Goal: Task Accomplishment & Management: Manage account settings

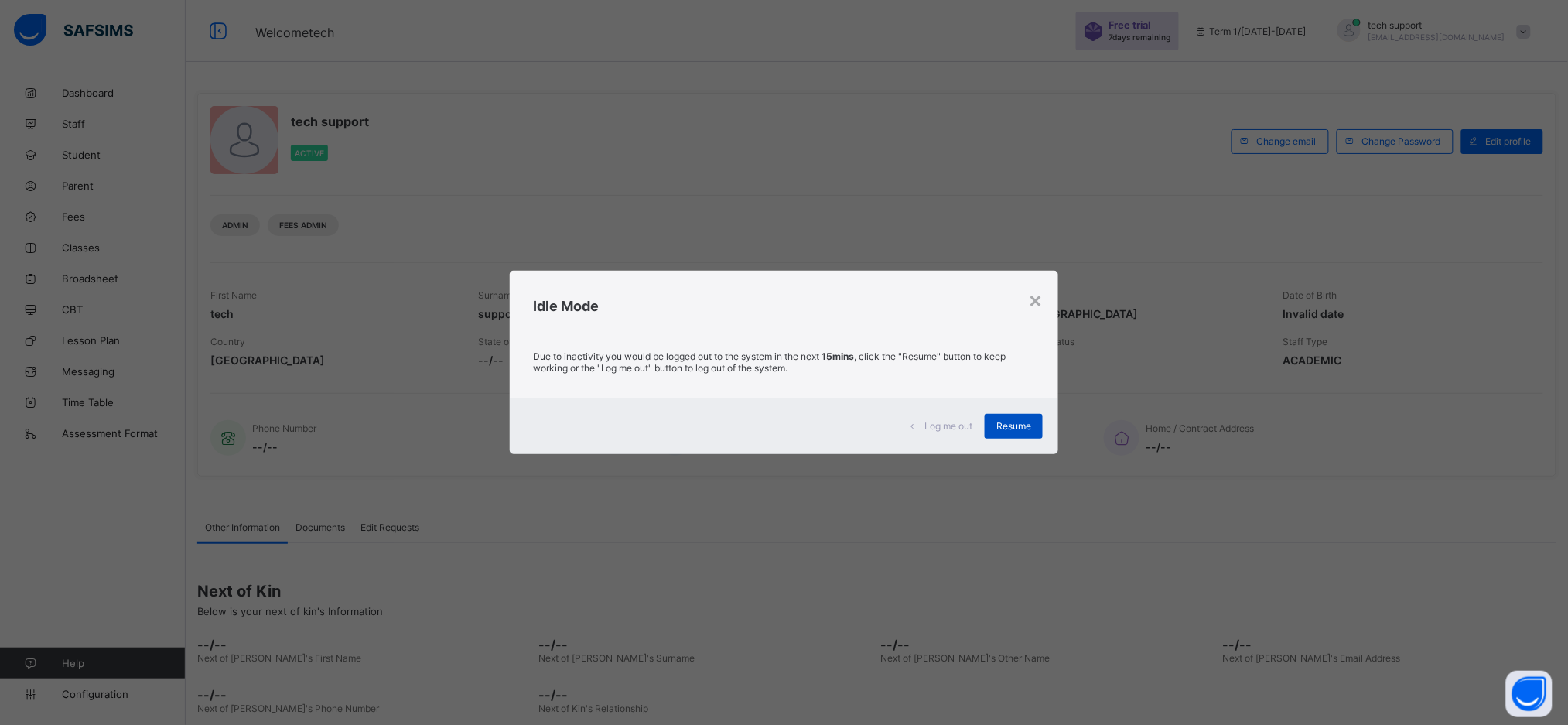
click at [1023, 424] on span "Resume" at bounding box center [1014, 426] width 35 height 12
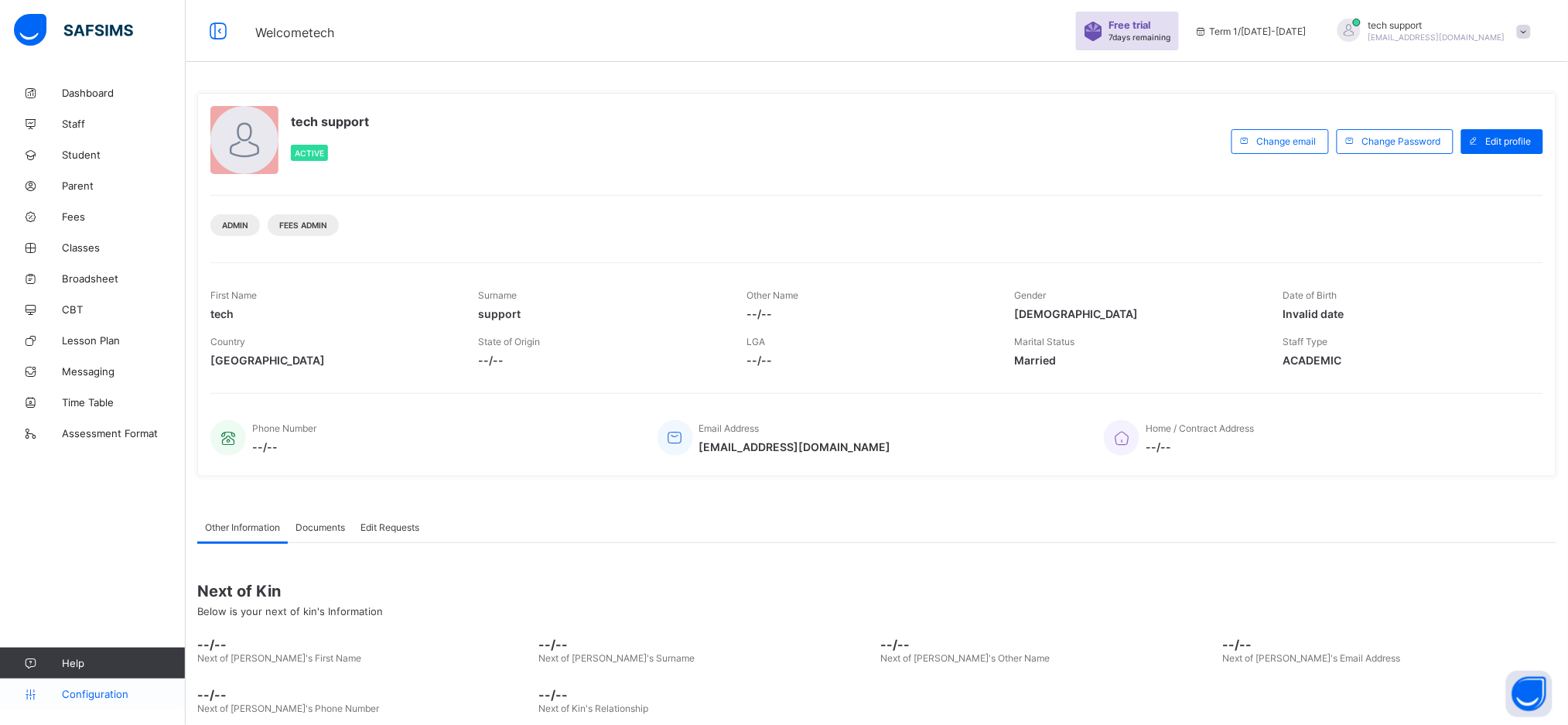
click at [106, 694] on span "Configuration" at bounding box center [123, 695] width 123 height 12
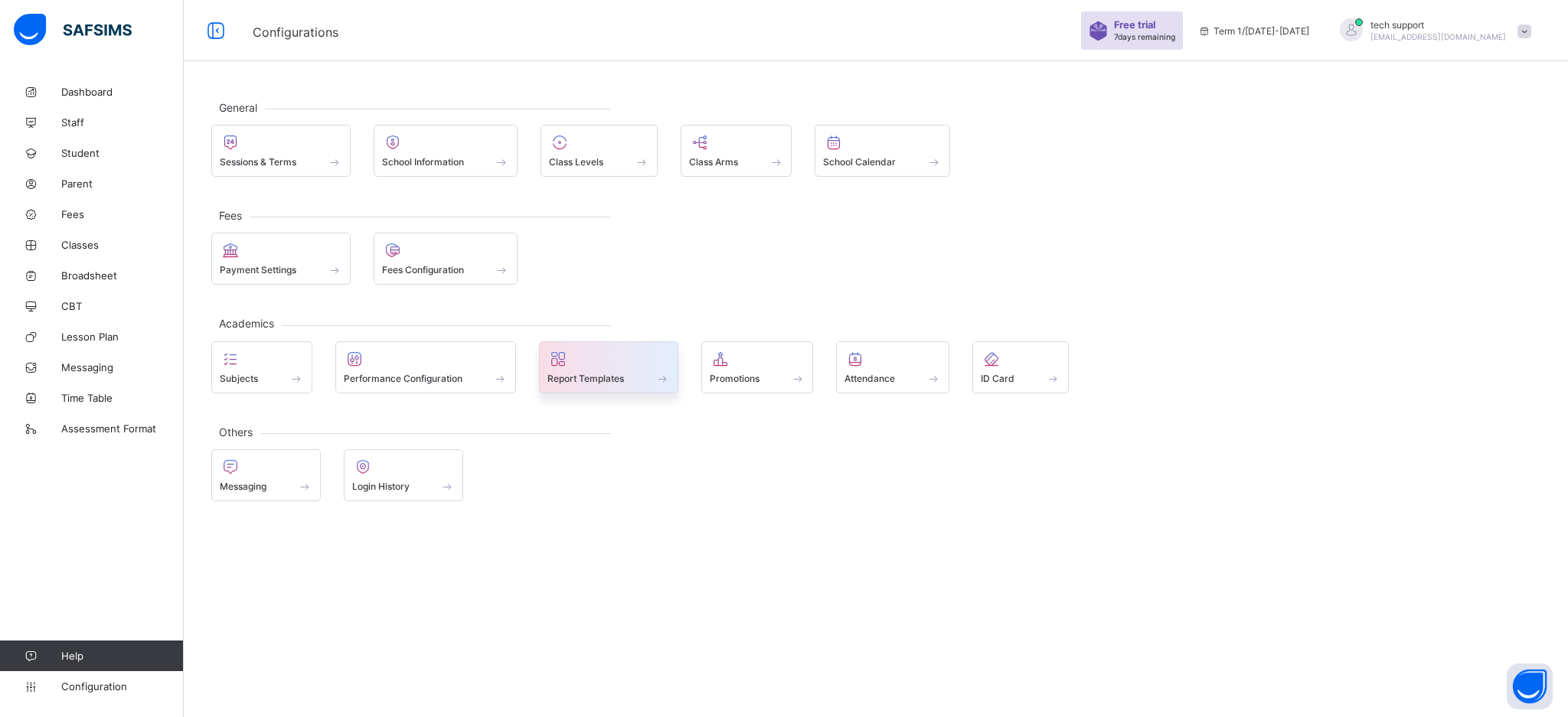
click at [627, 373] on div "Report Templates" at bounding box center [609, 378] width 123 height 13
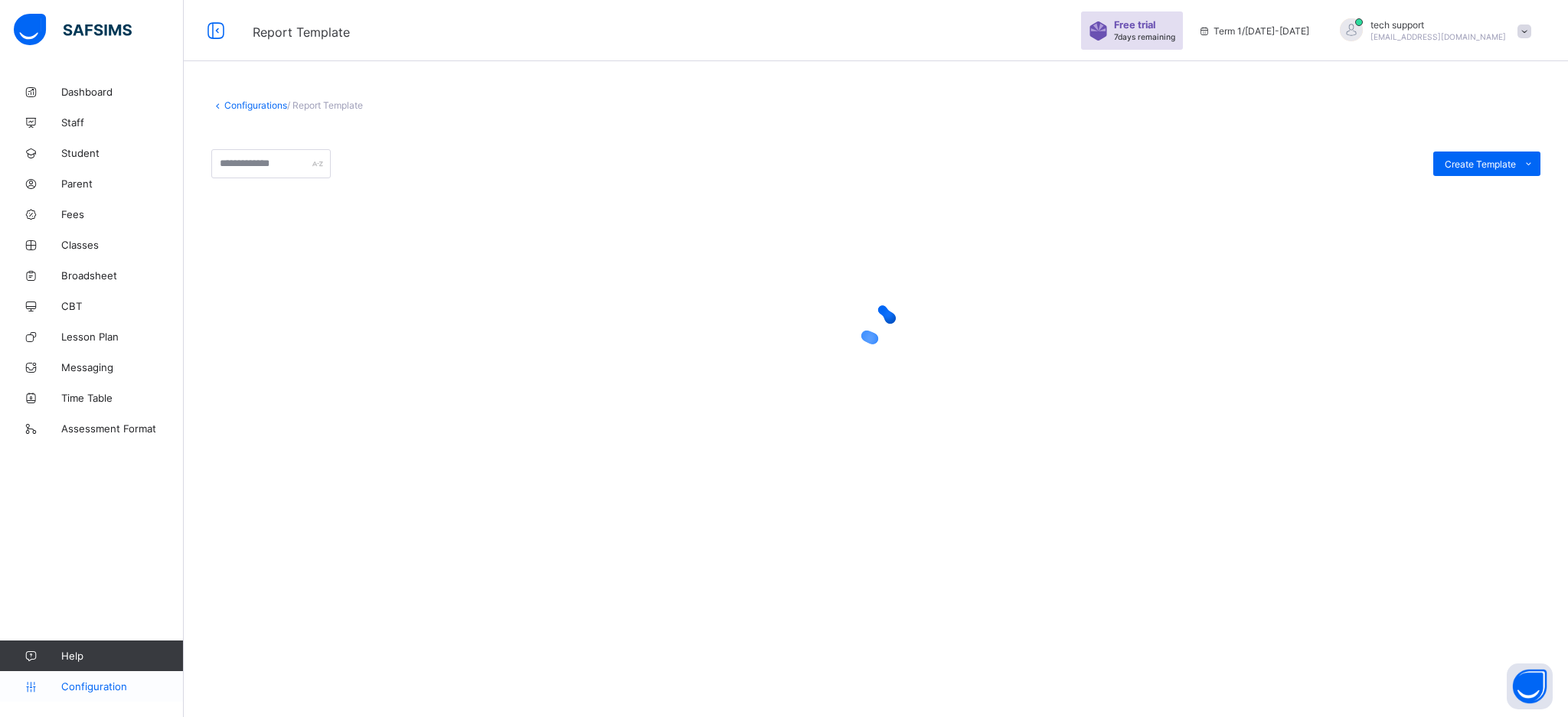
click at [102, 694] on link "Configuration" at bounding box center [91, 686] width 183 height 31
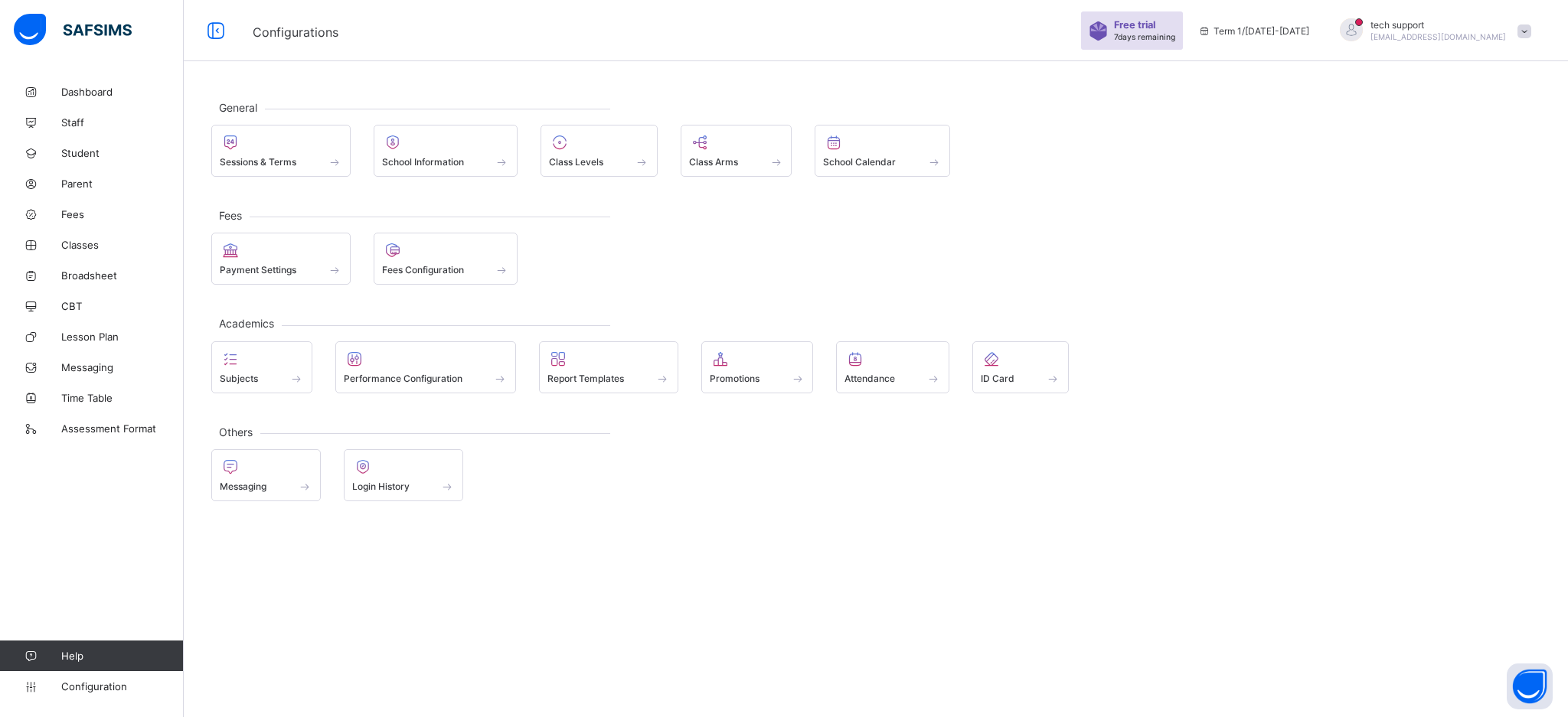
click at [421, 592] on div "General Sessions & Terms School Information Class Levels Class Arms School Cale…" at bounding box center [875, 358] width 1384 height 717
click at [441, 355] on div at bounding box center [426, 359] width 165 height 18
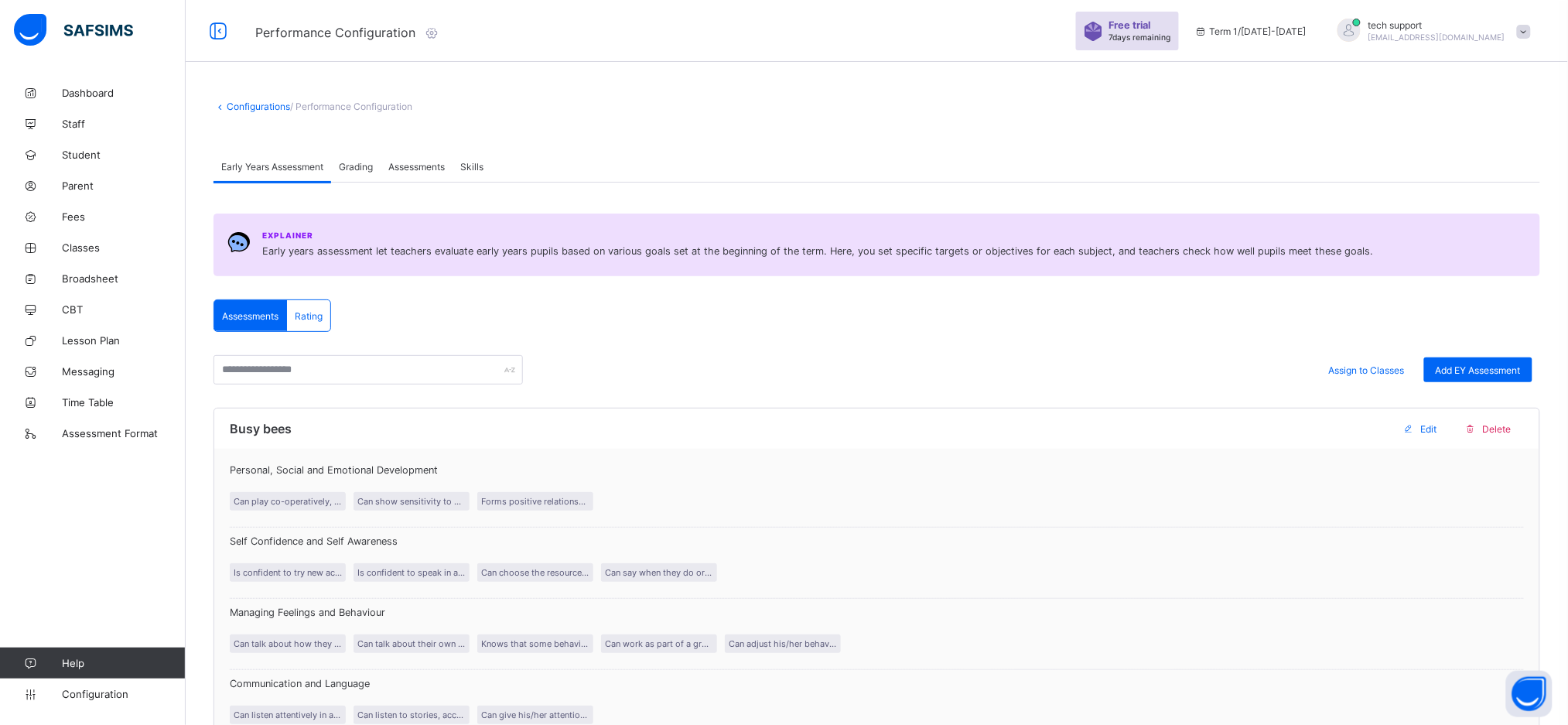
click at [421, 164] on span "Assessments" at bounding box center [417, 166] width 57 height 12
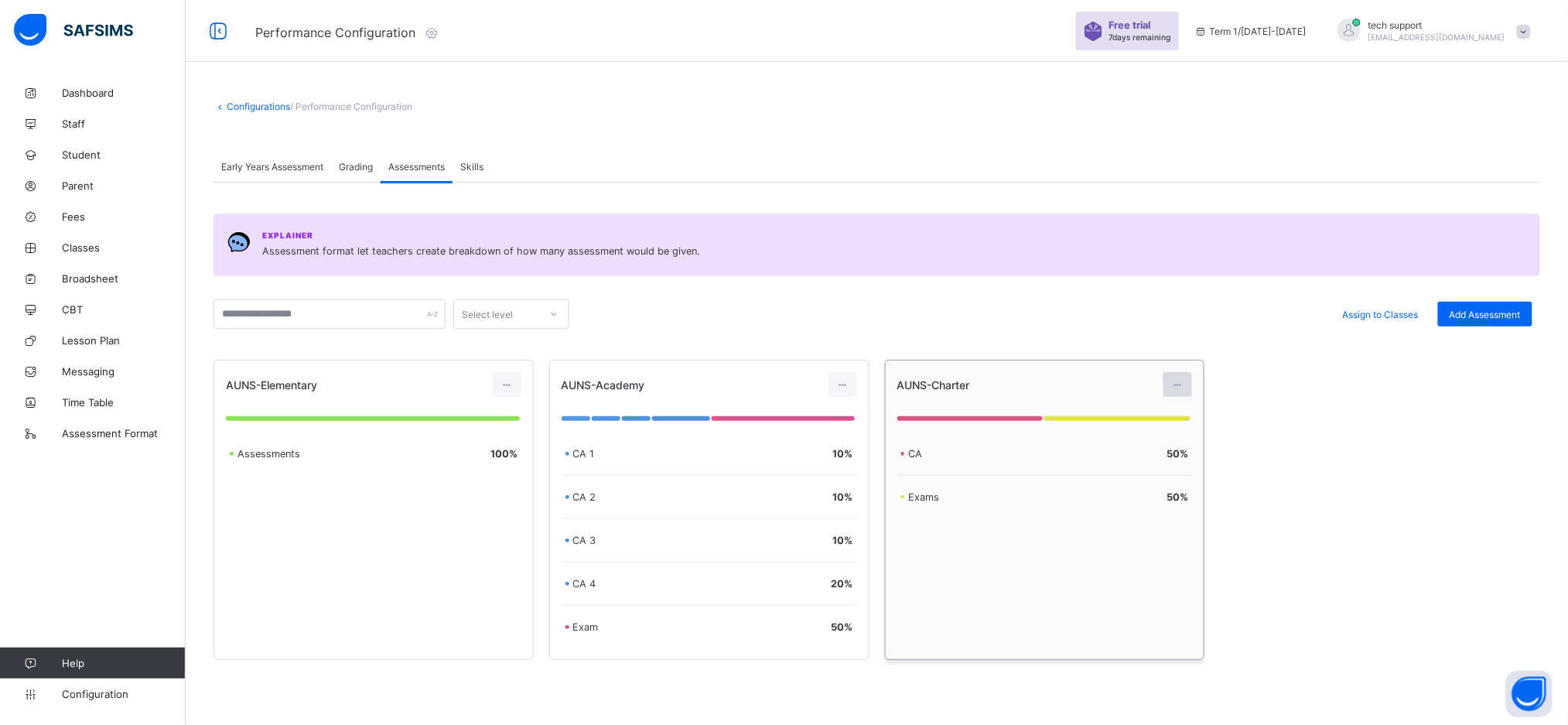
click at [1183, 382] on icon at bounding box center [1178, 385] width 13 height 12
click at [1167, 421] on div "Edit Assessment" at bounding box center [1143, 419] width 82 height 15
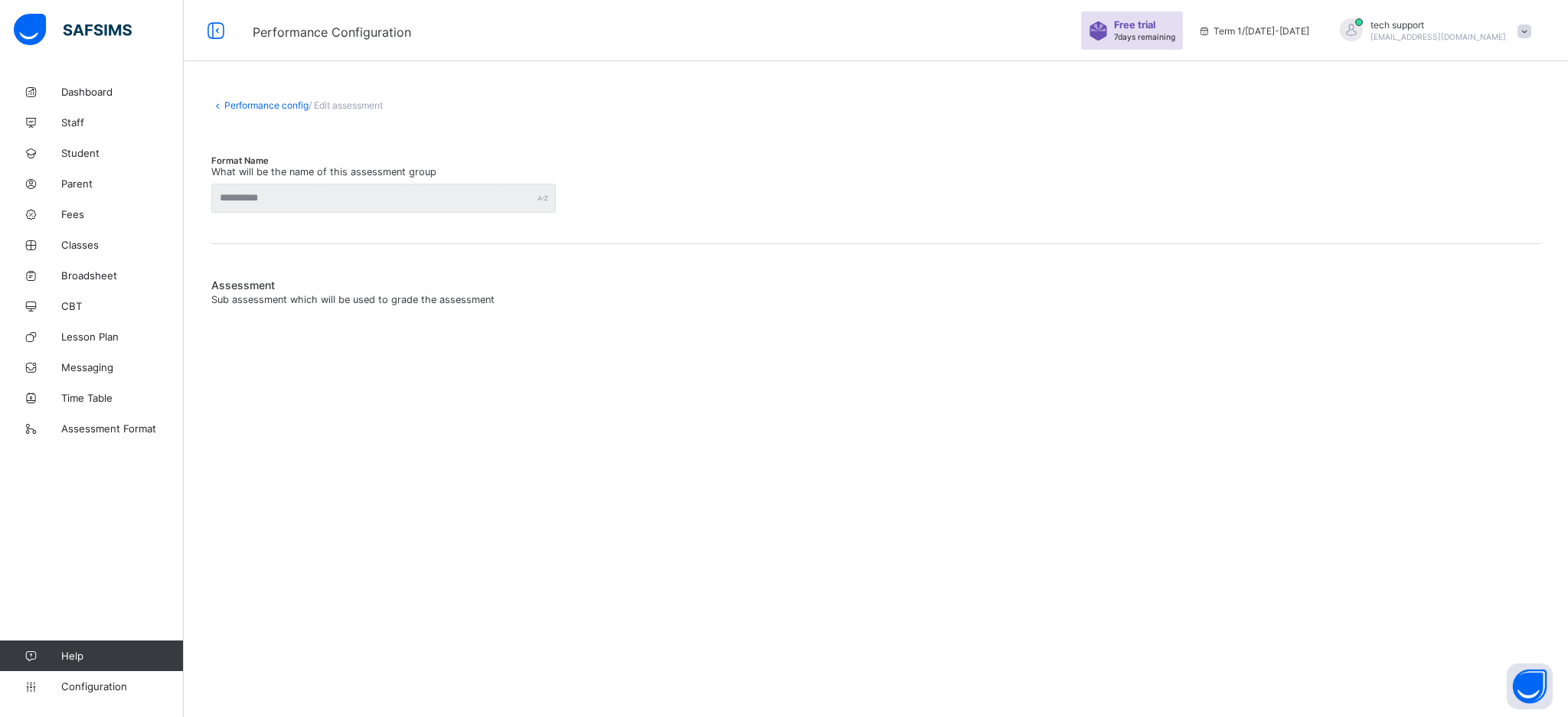
type input "**********"
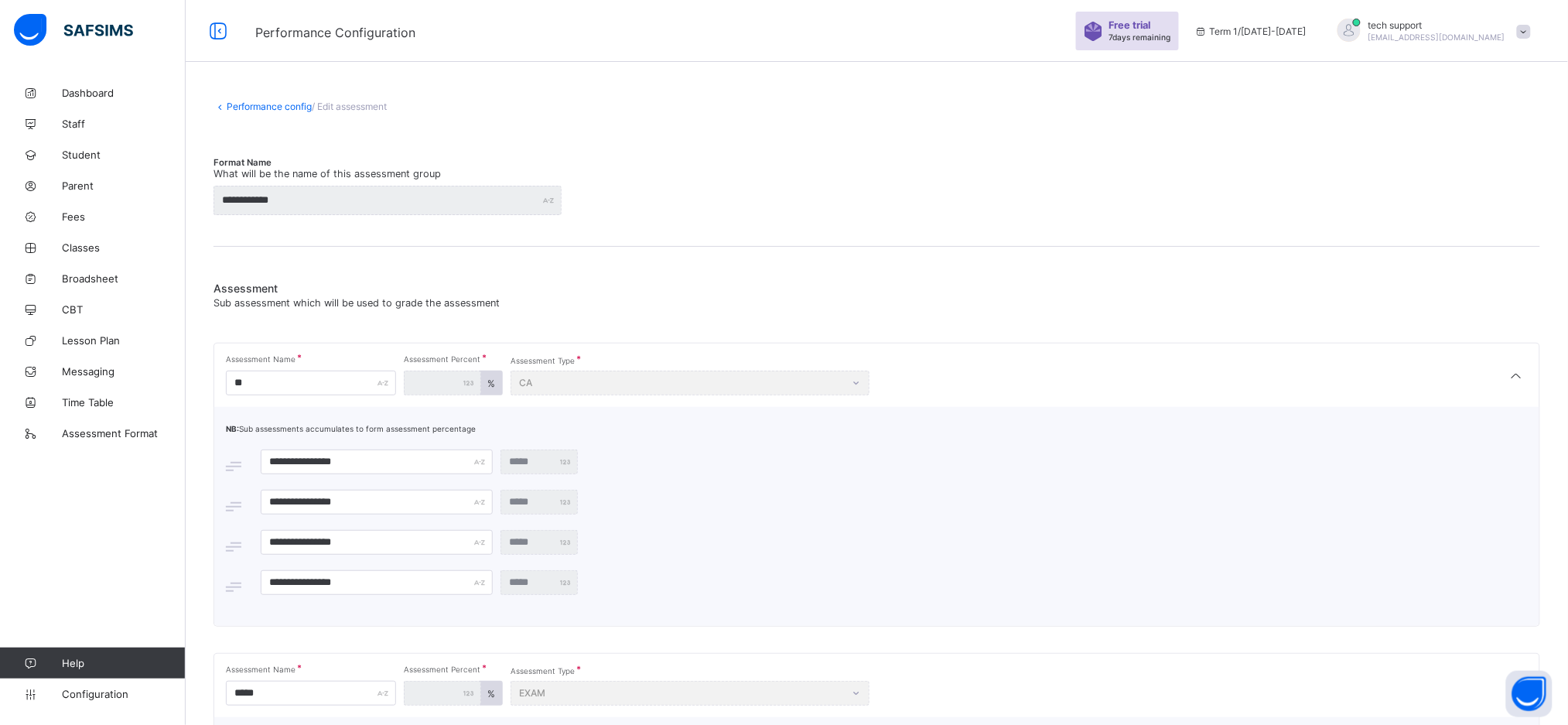
click at [258, 110] on link "Performance config" at bounding box center [270, 106] width 85 height 12
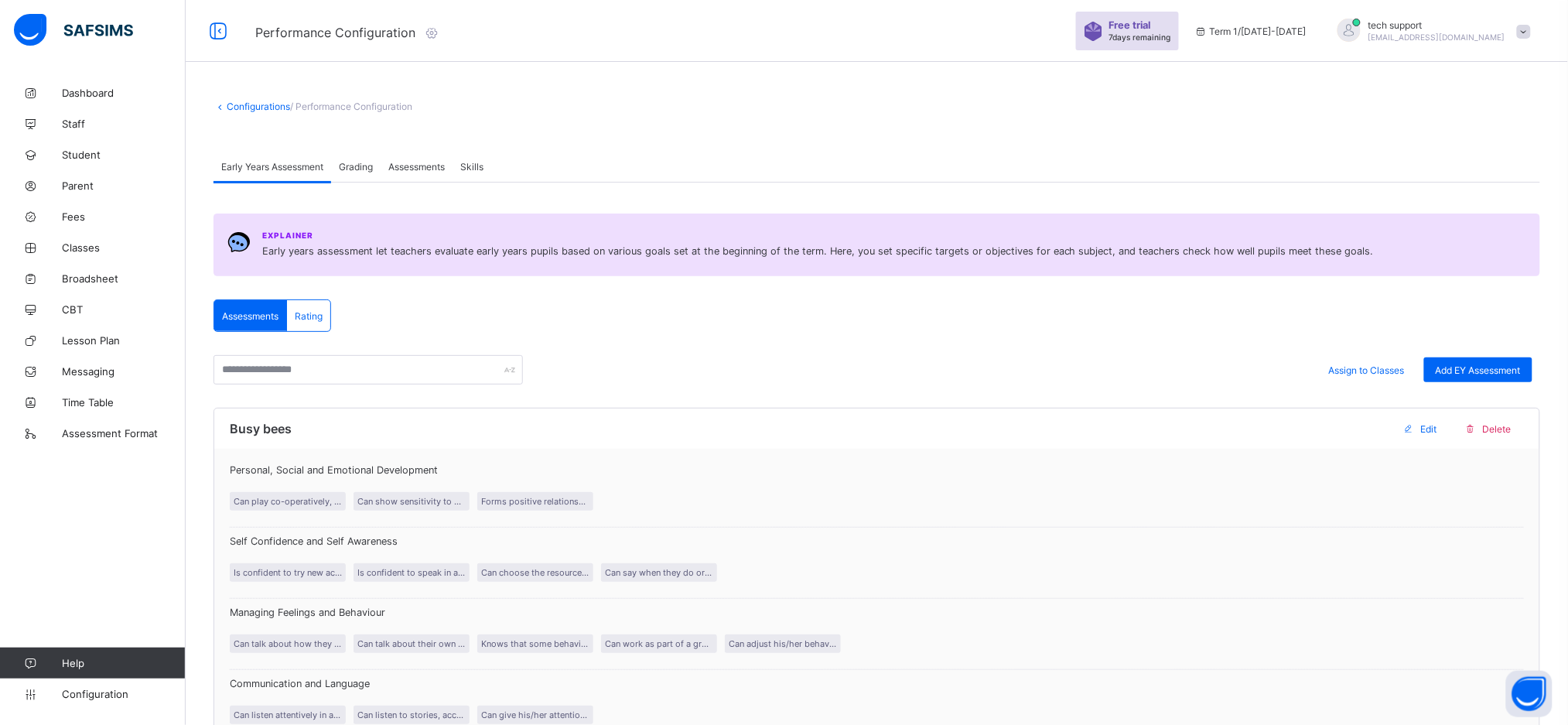
click at [417, 161] on span "Assessments" at bounding box center [417, 166] width 57 height 12
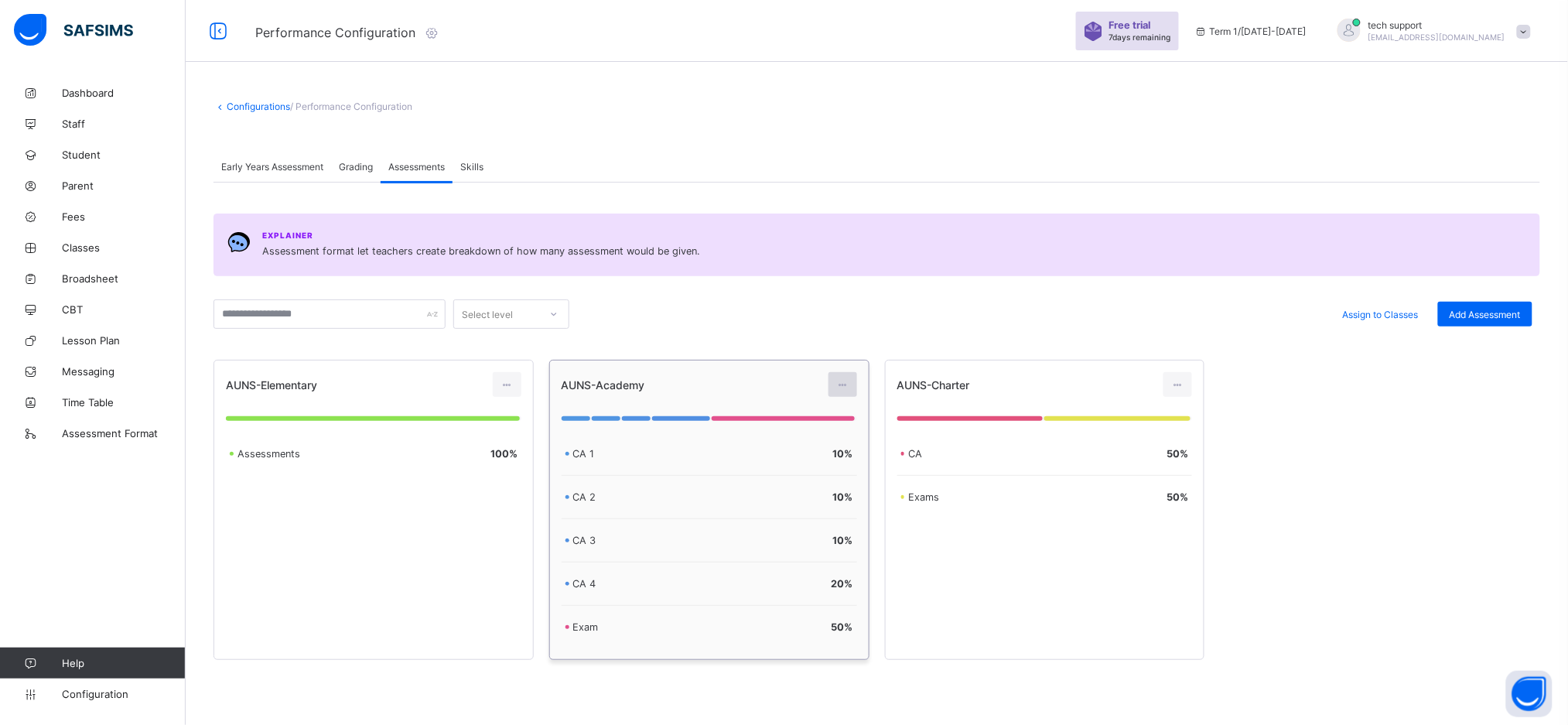
click at [840, 378] on div at bounding box center [843, 385] width 28 height 25
click at [827, 424] on div "Edit Assessment" at bounding box center [808, 419] width 82 height 15
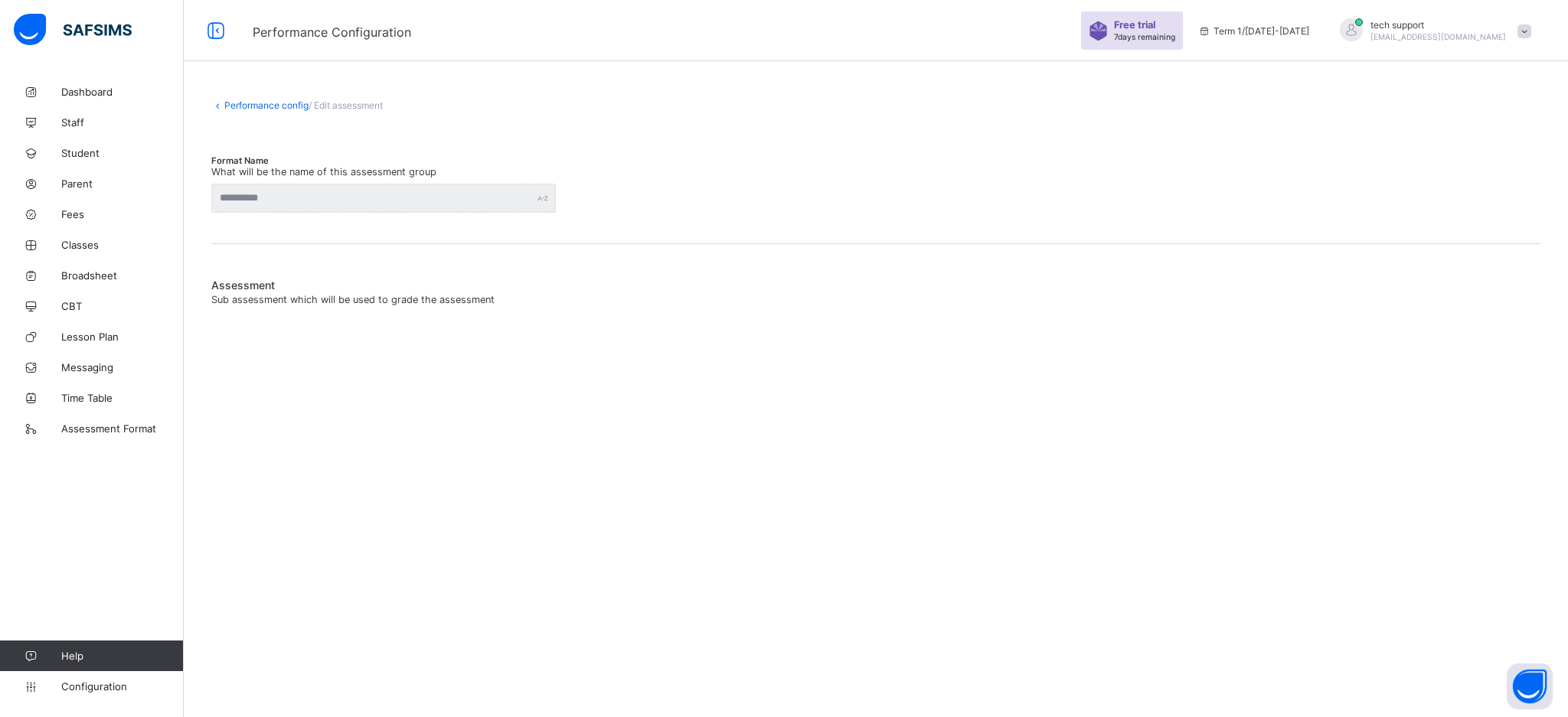
type input "**********"
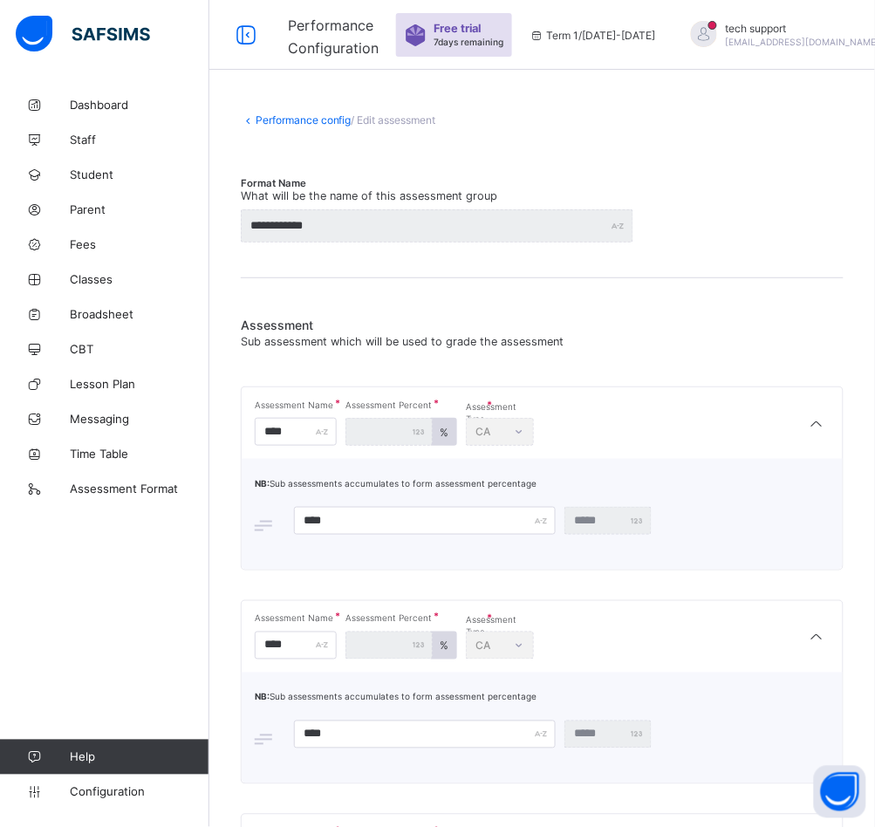
click at [279, 118] on link "Performance config" at bounding box center [304, 119] width 96 height 13
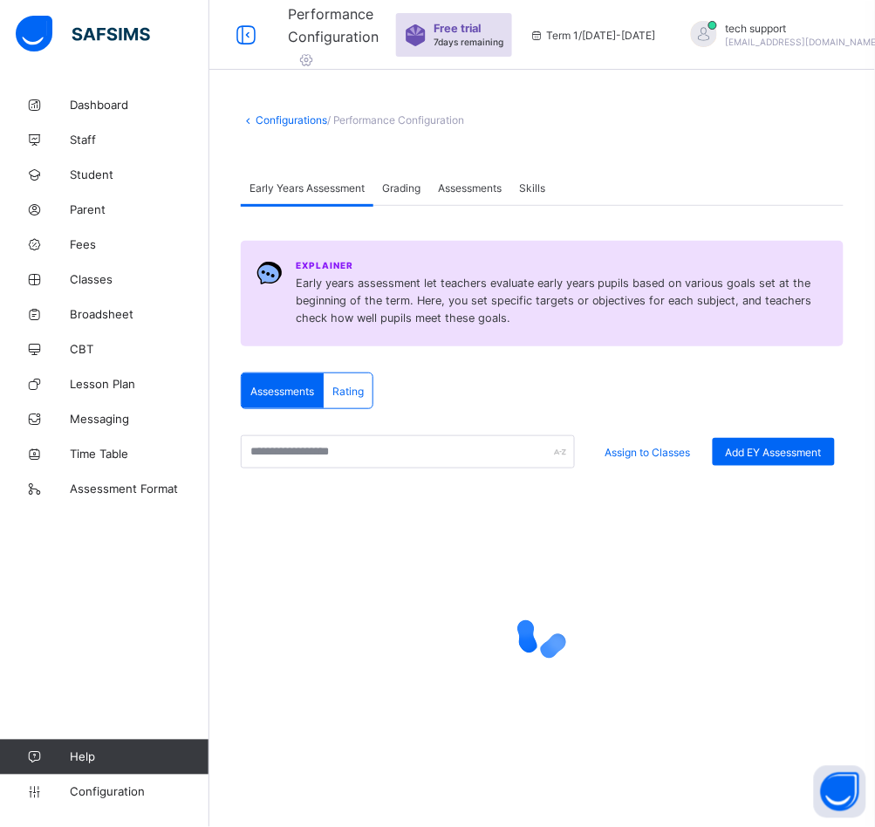
click at [463, 189] on span "Assessments" at bounding box center [470, 187] width 64 height 13
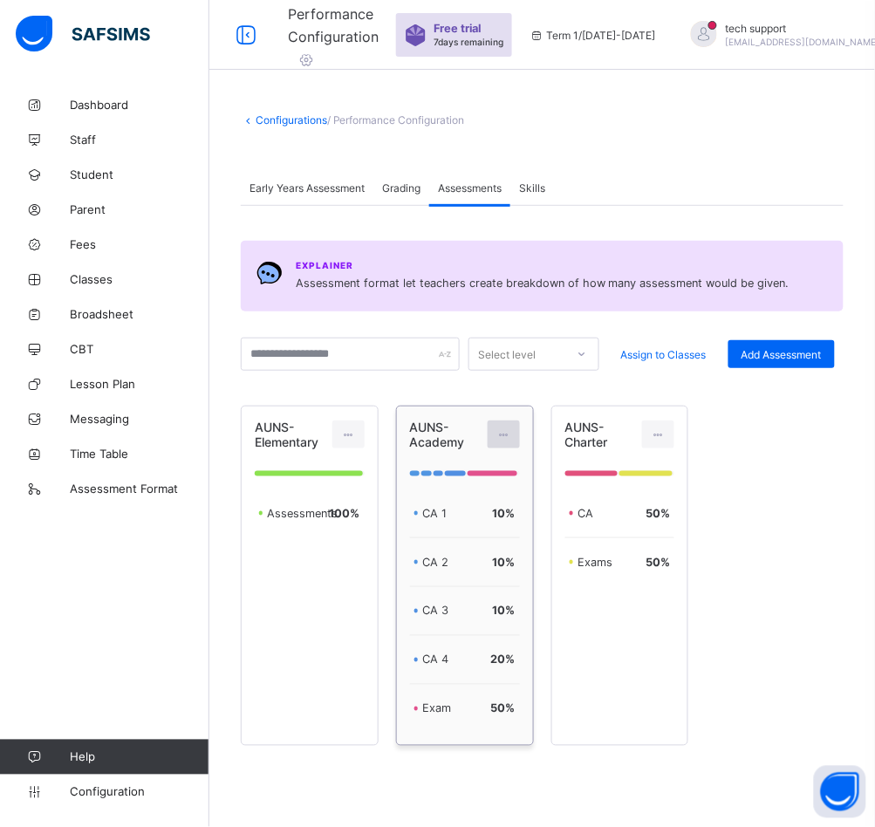
click at [511, 429] on icon at bounding box center [503, 434] width 15 height 13
click at [498, 473] on div "Edit Assessment" at bounding box center [465, 473] width 93 height 17
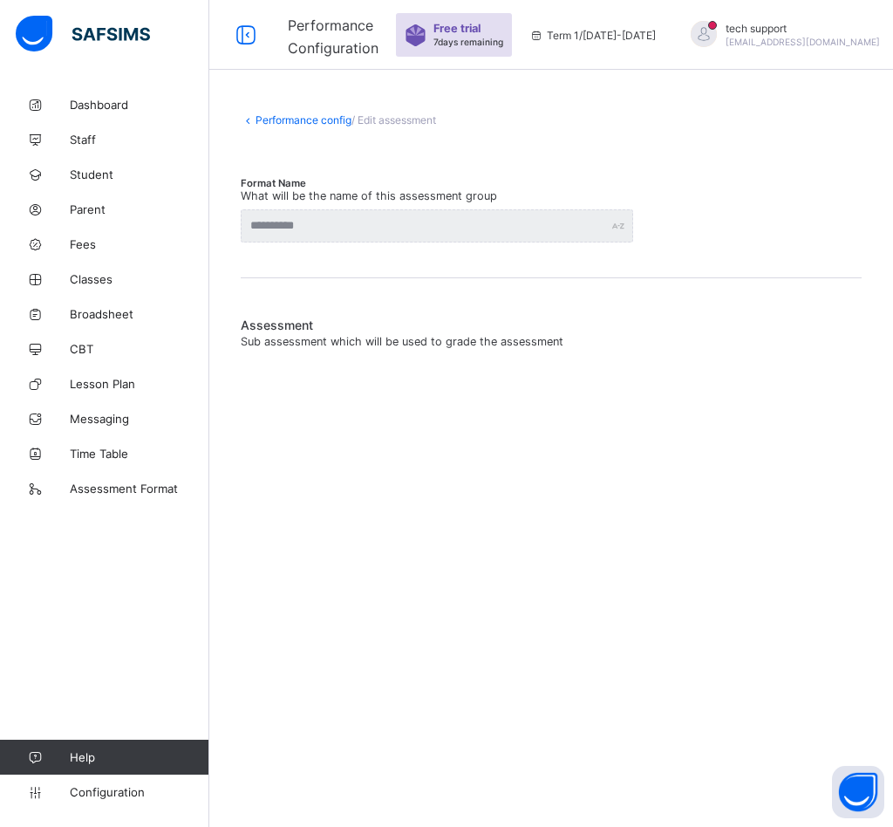
type input "**********"
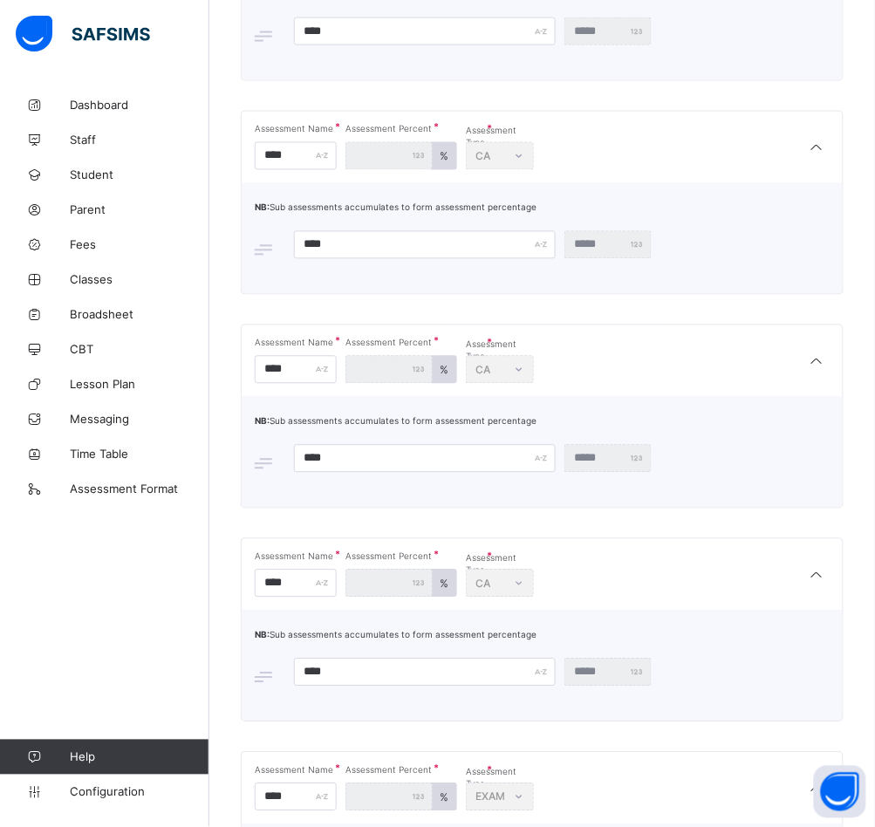
scroll to position [665, 0]
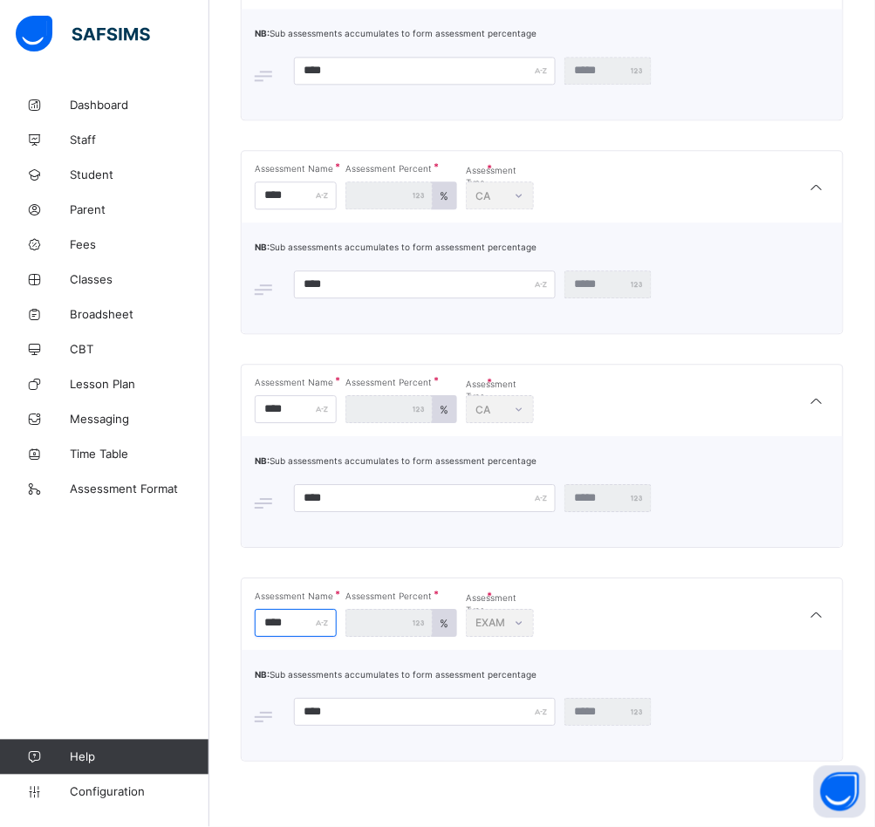
click at [307, 620] on input "****" at bounding box center [296, 623] width 82 height 28
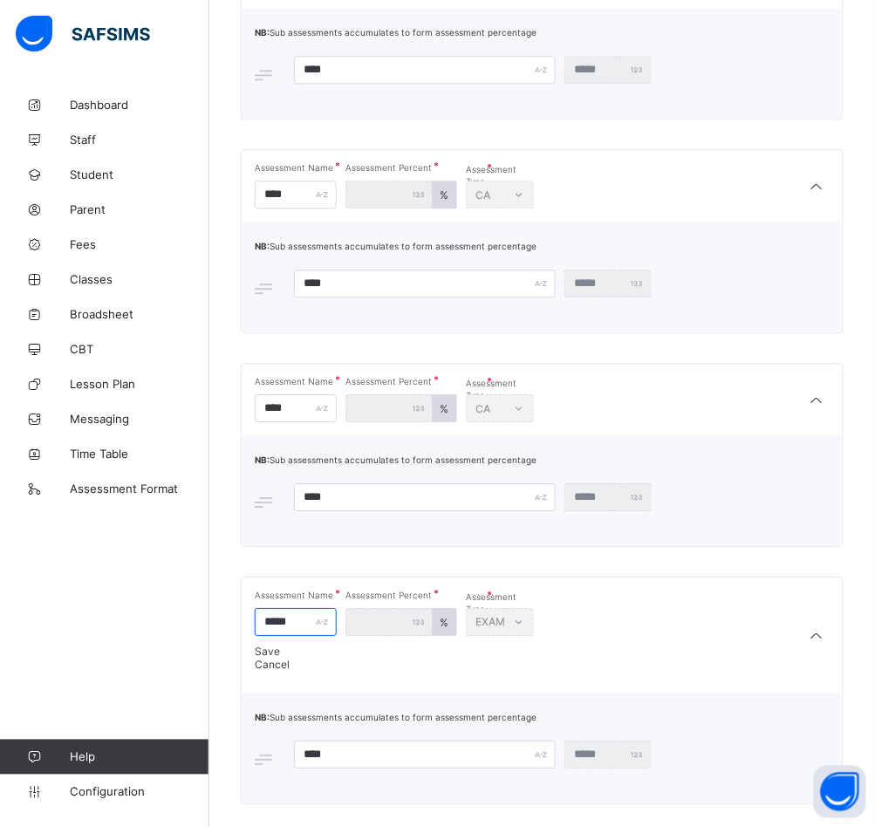
type input "*****"
click at [283, 658] on div "Save" at bounding box center [399, 651] width 288 height 13
click at [347, 752] on input "****" at bounding box center [425, 755] width 262 height 28
type input "*****"
click at [699, 748] on div "Save" at bounding box center [695, 748] width 35 height 13
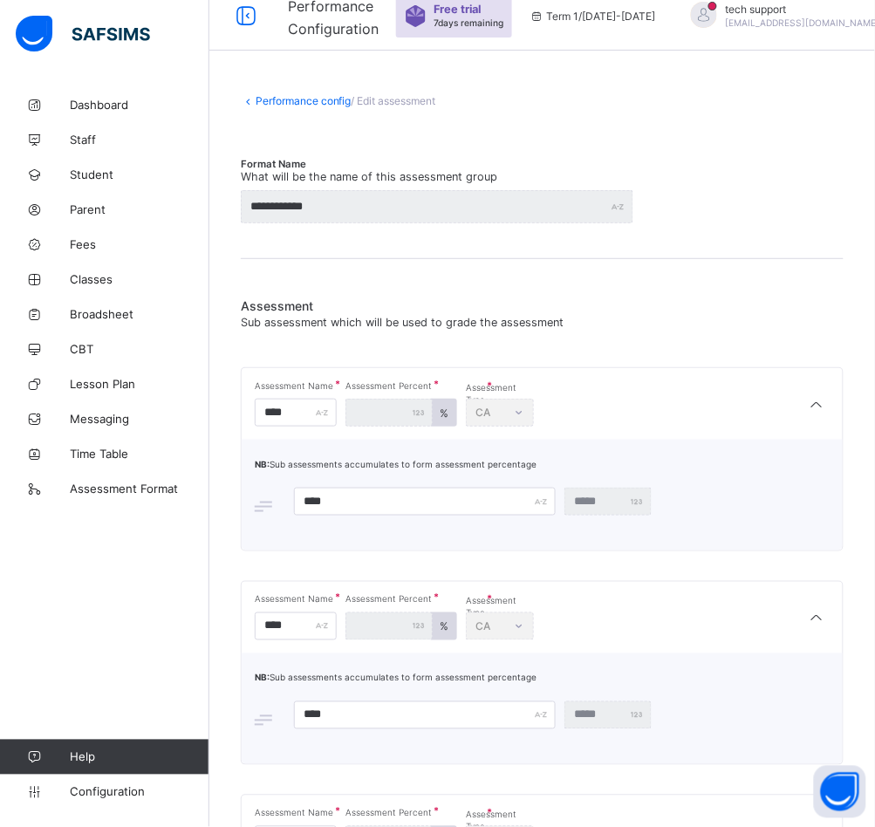
scroll to position [0, 0]
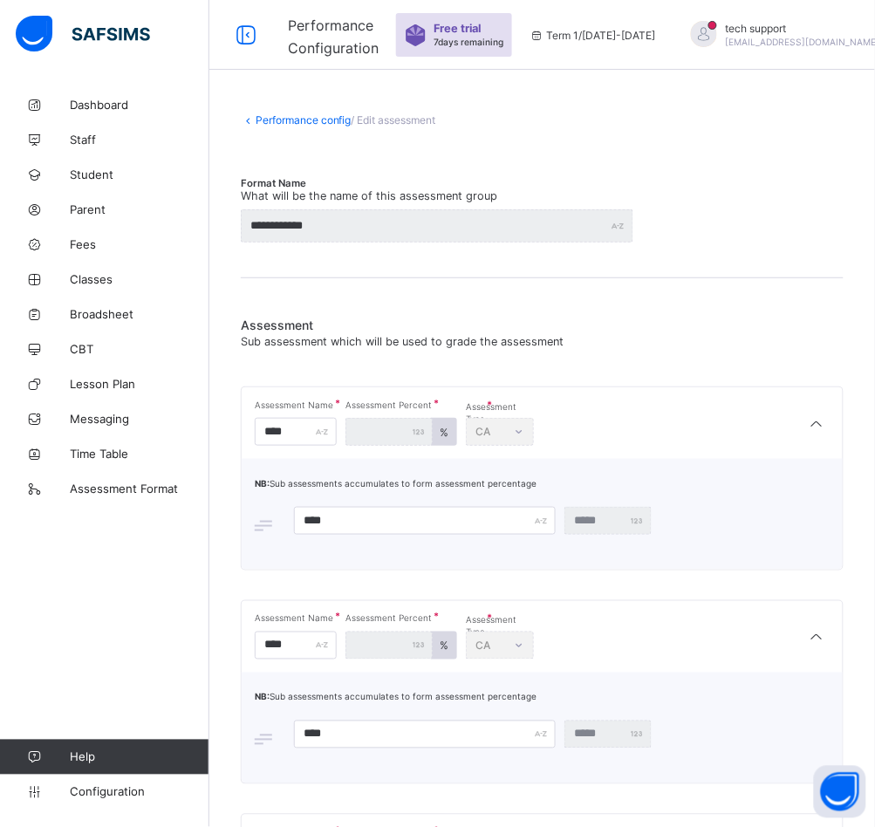
click at [300, 120] on link "Performance config" at bounding box center [304, 119] width 96 height 13
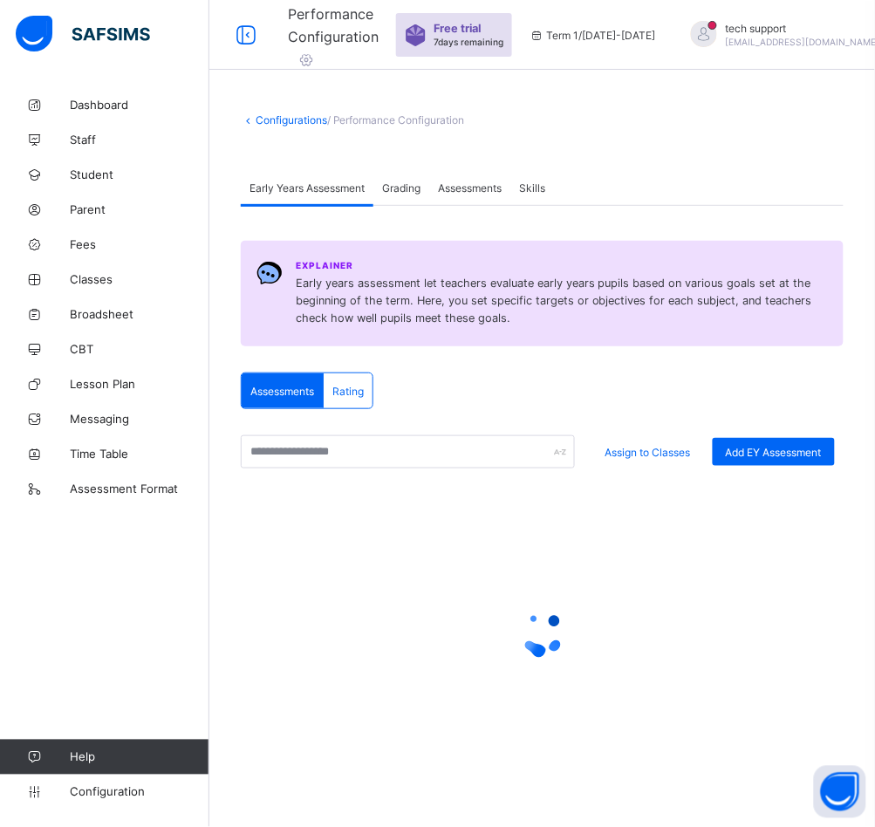
click at [482, 181] on span "Assessments" at bounding box center [470, 187] width 64 height 13
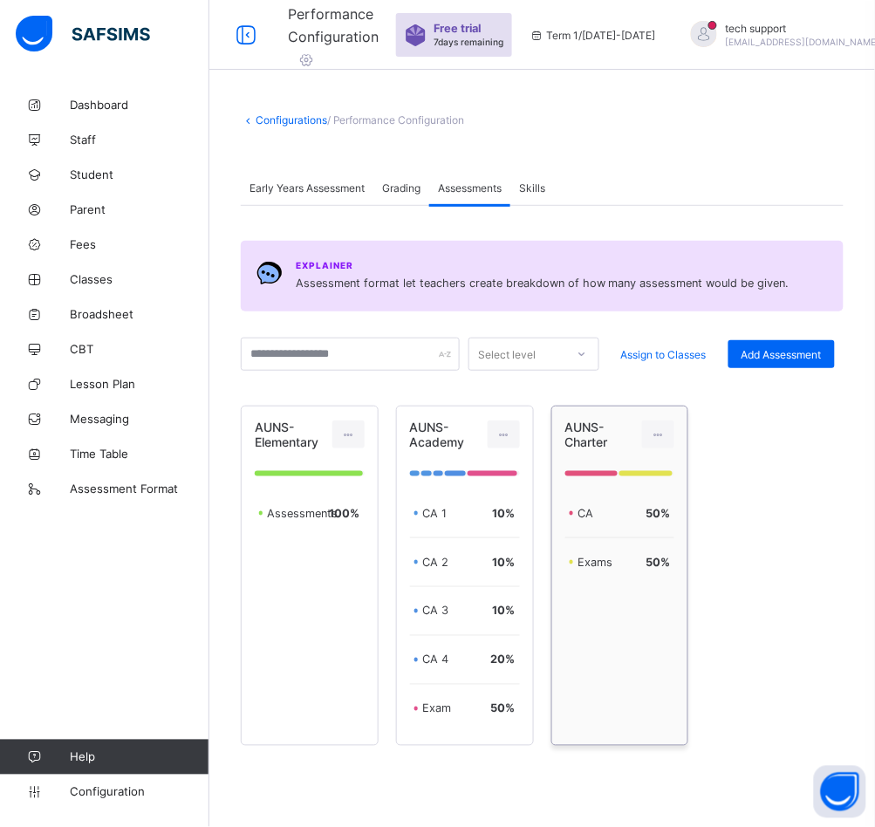
click at [681, 621] on div "AUNS-Charter CA 50 % Exams 50 %" at bounding box center [620, 576] width 138 height 340
click at [662, 433] on div at bounding box center [658, 435] width 32 height 28
click at [640, 472] on div "Edit Assessment" at bounding box center [619, 473] width 93 height 17
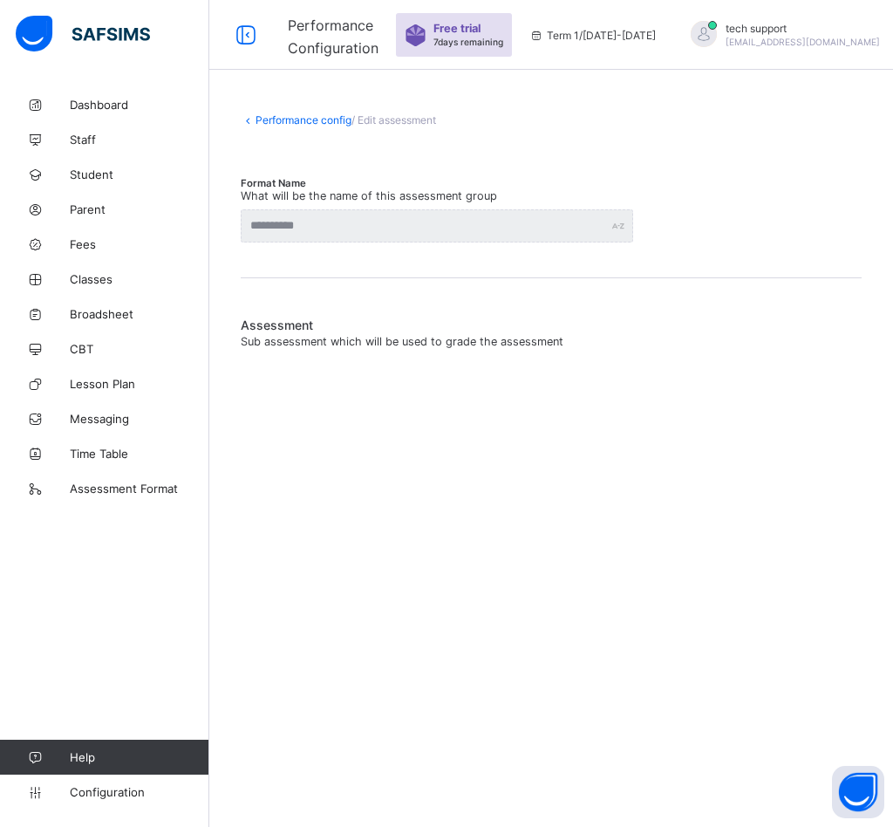
type input "**********"
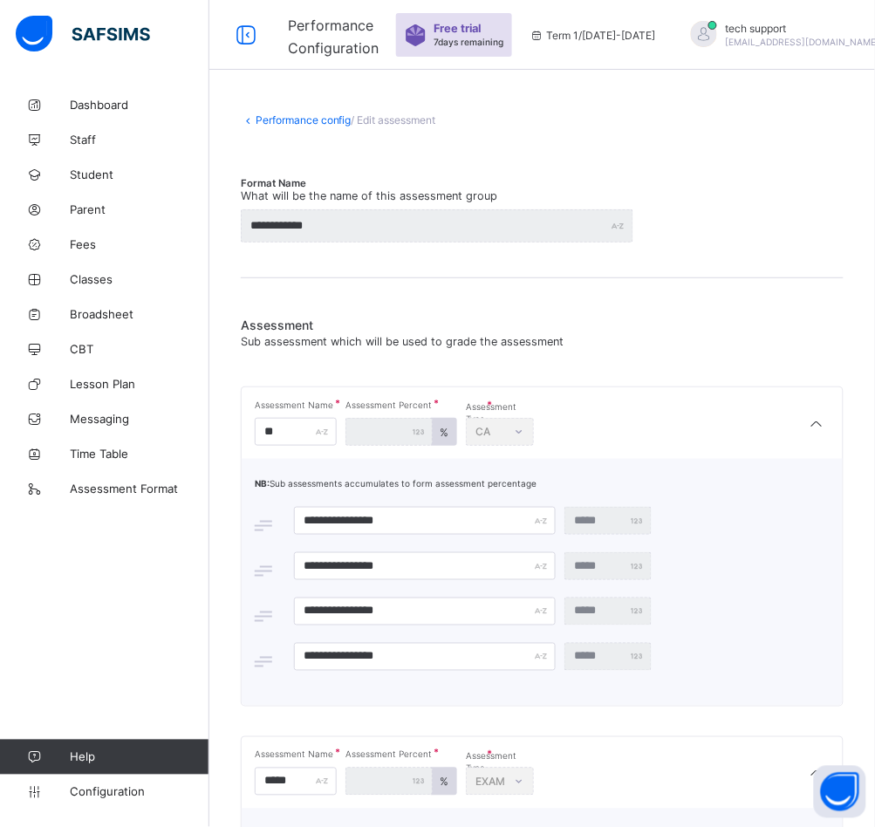
click at [284, 120] on link "Performance config" at bounding box center [304, 119] width 96 height 13
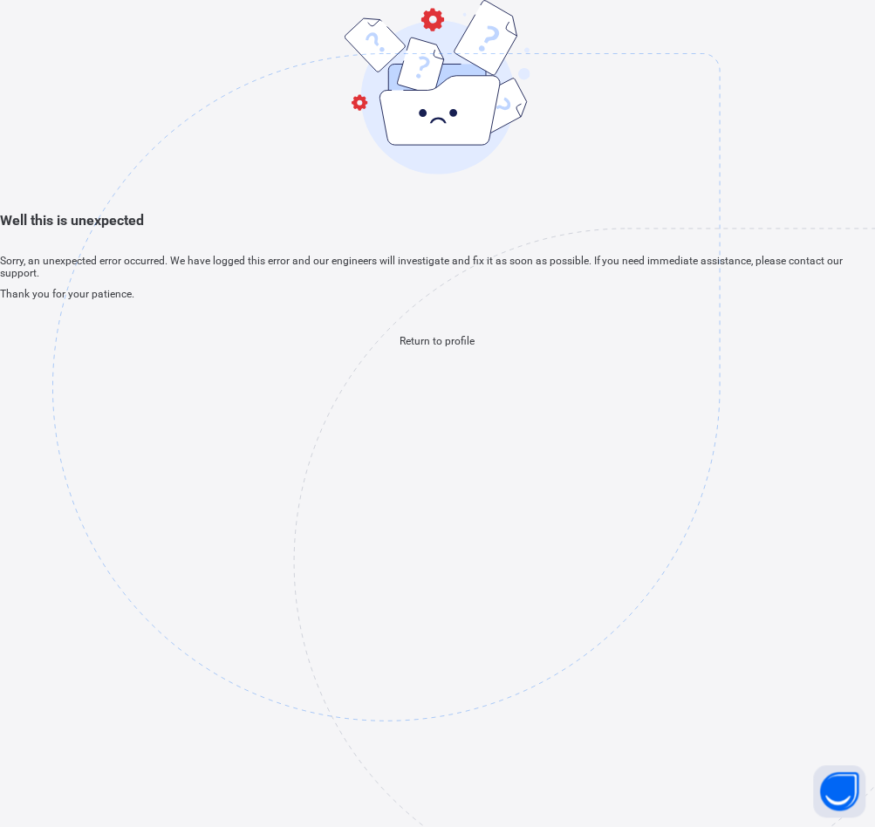
click at [441, 347] on span "Return to profile" at bounding box center [437, 341] width 75 height 12
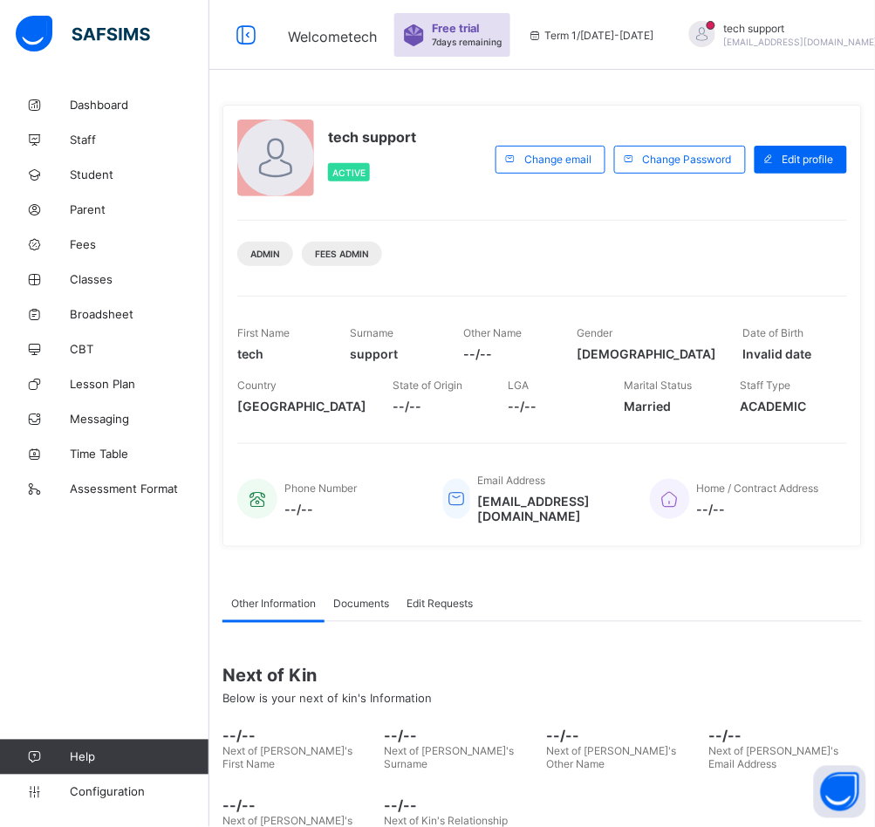
scroll to position [87, 0]
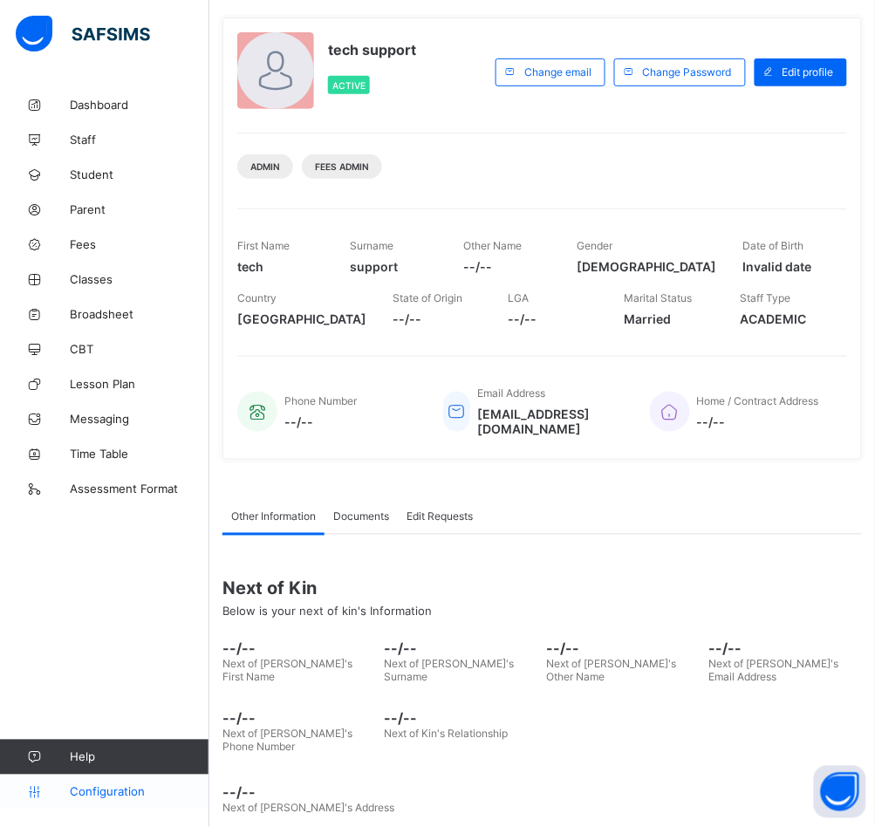
click at [118, 793] on span "Configuration" at bounding box center [139, 792] width 139 height 14
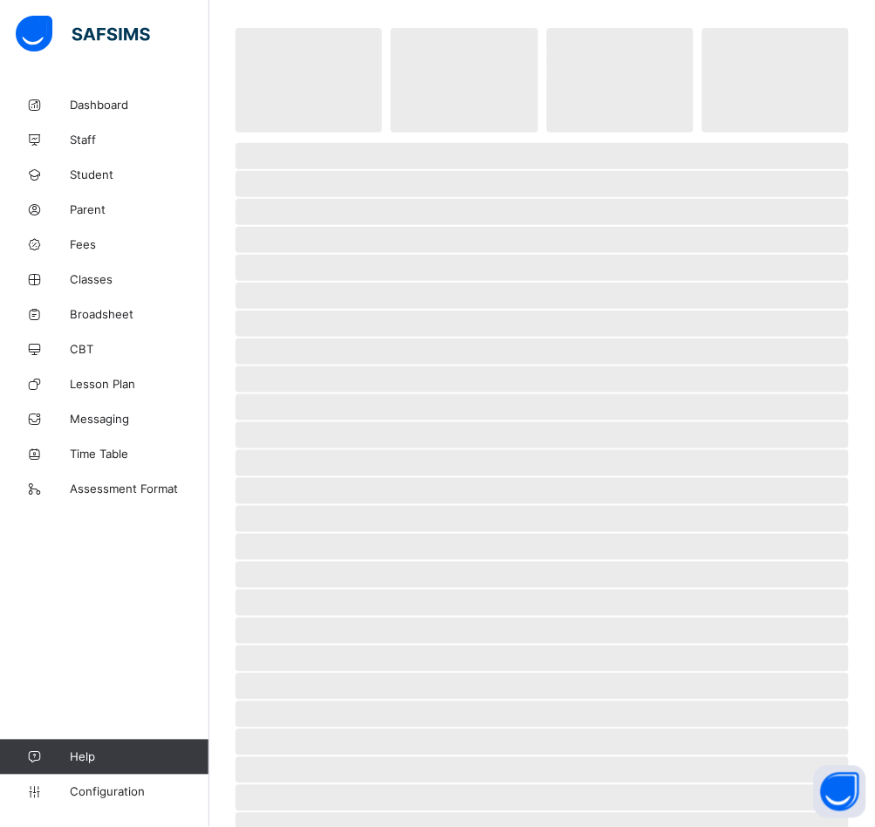
click at [623, 277] on span "‌" at bounding box center [542, 268] width 613 height 26
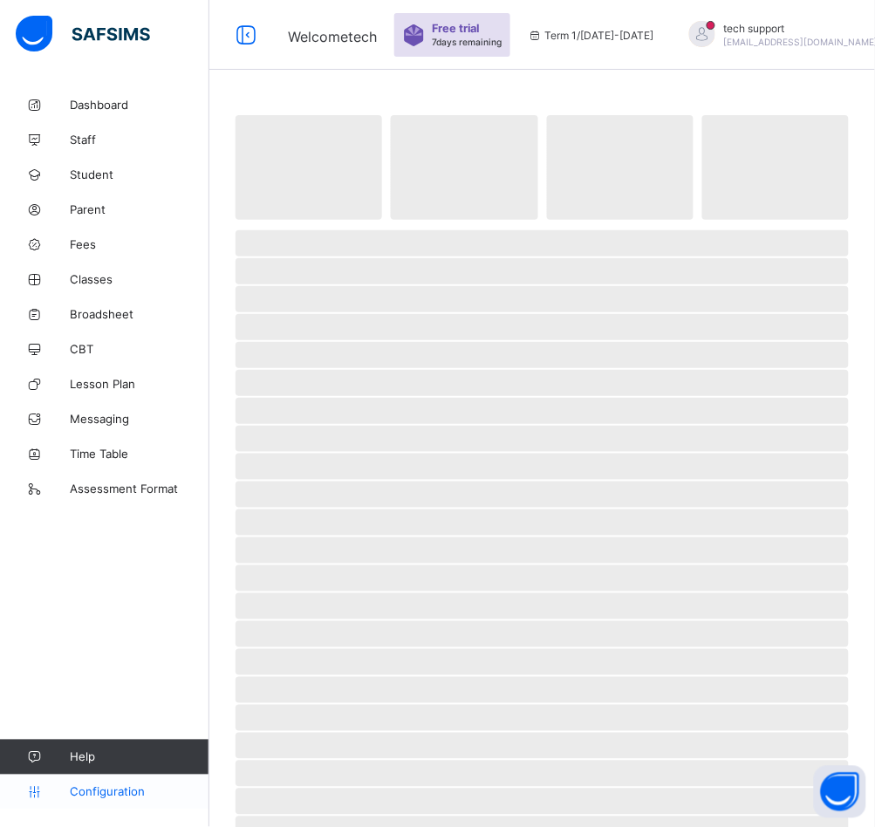
click at [126, 790] on span "Configuration" at bounding box center [139, 792] width 139 height 14
click at [104, 800] on link "Configuration" at bounding box center [104, 792] width 209 height 35
click at [849, 385] on span "‌" at bounding box center [542, 383] width 613 height 26
click at [109, 797] on span "Configuration" at bounding box center [139, 792] width 139 height 14
click at [115, 797] on span "Configuration" at bounding box center [139, 792] width 139 height 14
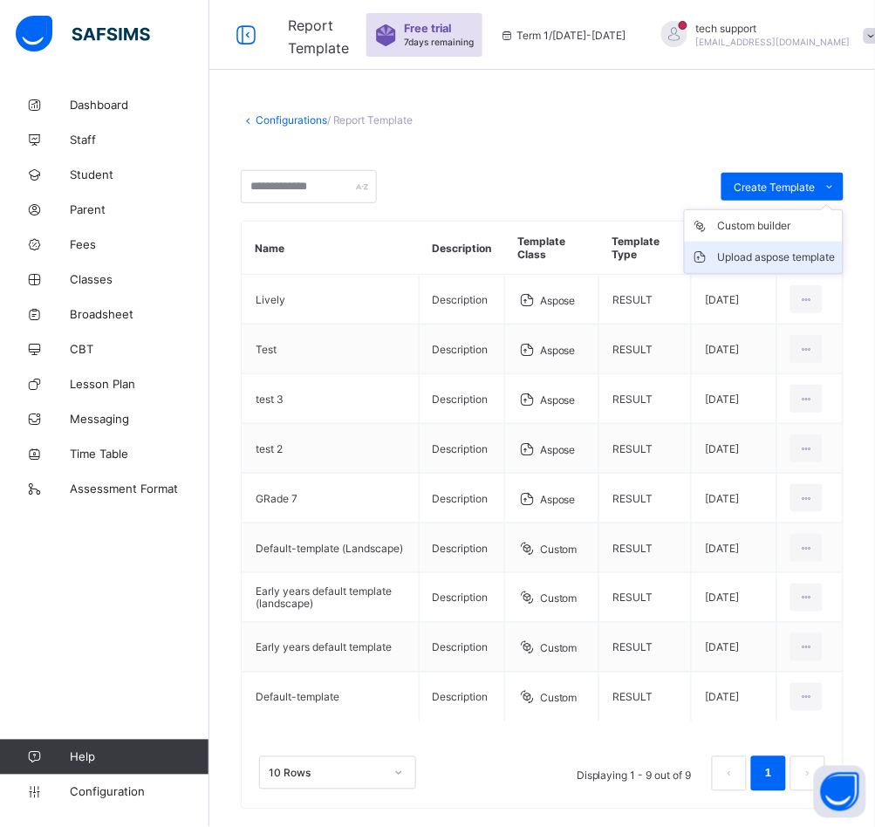
click at [817, 259] on div "Upload aspose template" at bounding box center [777, 257] width 118 height 17
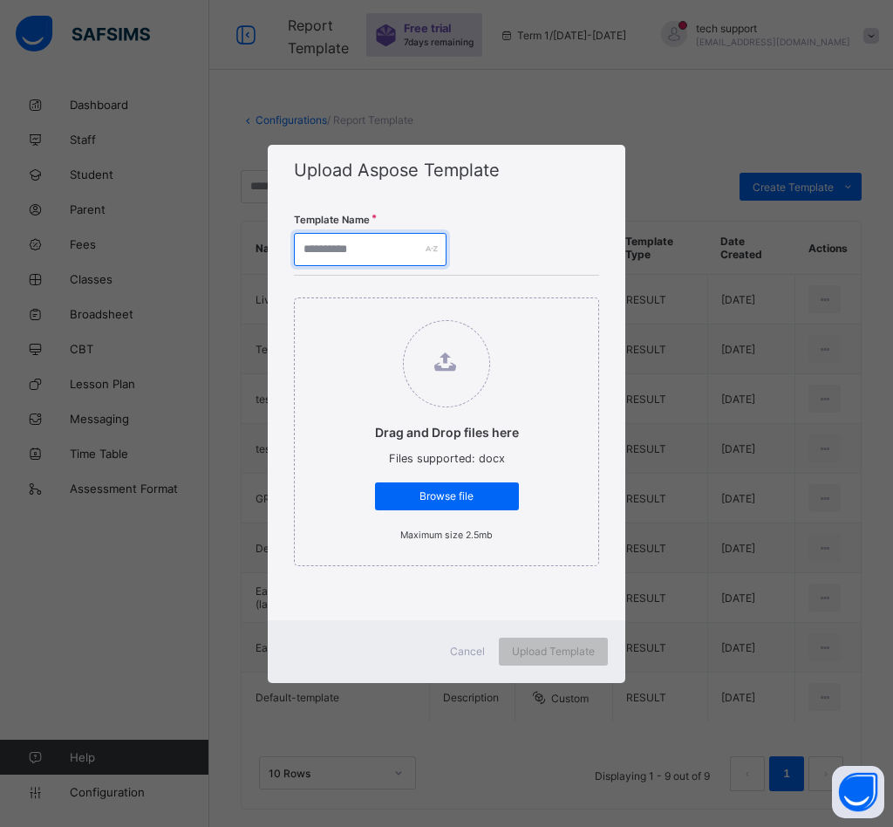
click at [354, 244] on input "text" at bounding box center [370, 249] width 153 height 33
type input "*******"
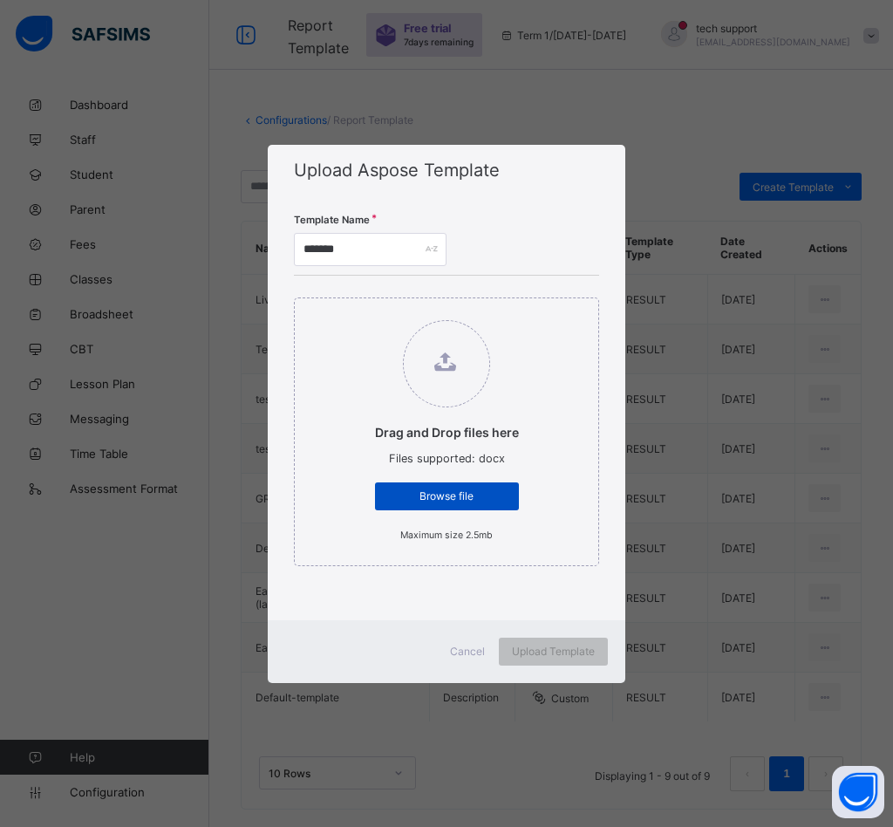
click at [447, 501] on span "Browse file" at bounding box center [447, 495] width 118 height 13
click at [358, 311] on input "Drag and Drop files here Files supported: docx Browse file Maximum size 2.5mb" at bounding box center [358, 311] width 0 height 0
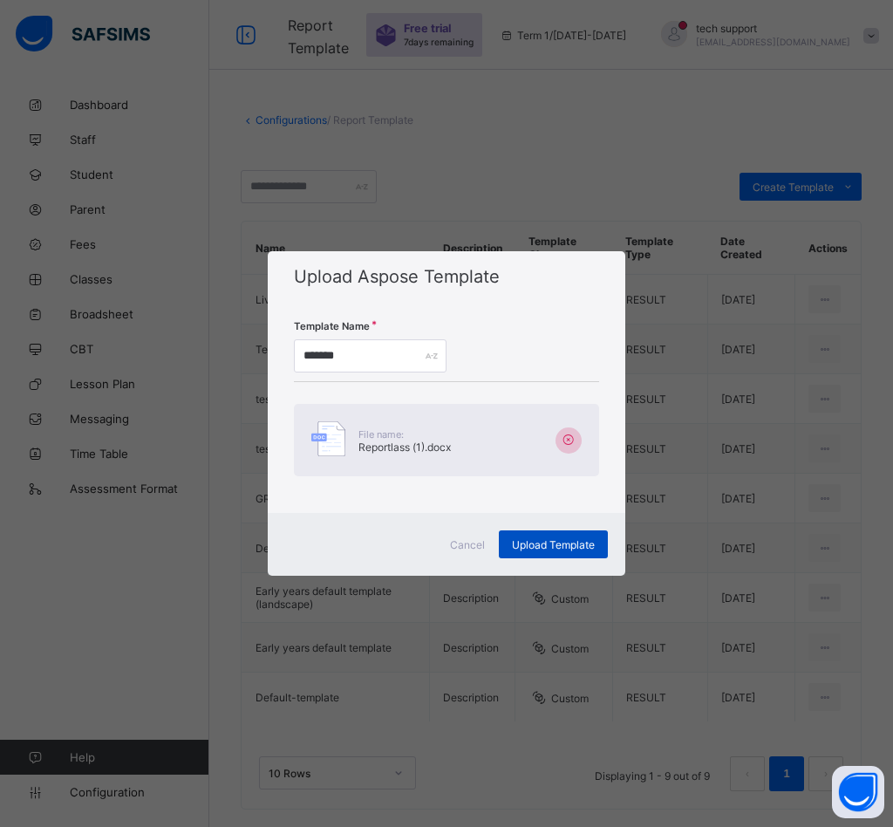
click at [551, 554] on div "Upload Template" at bounding box center [553, 544] width 109 height 28
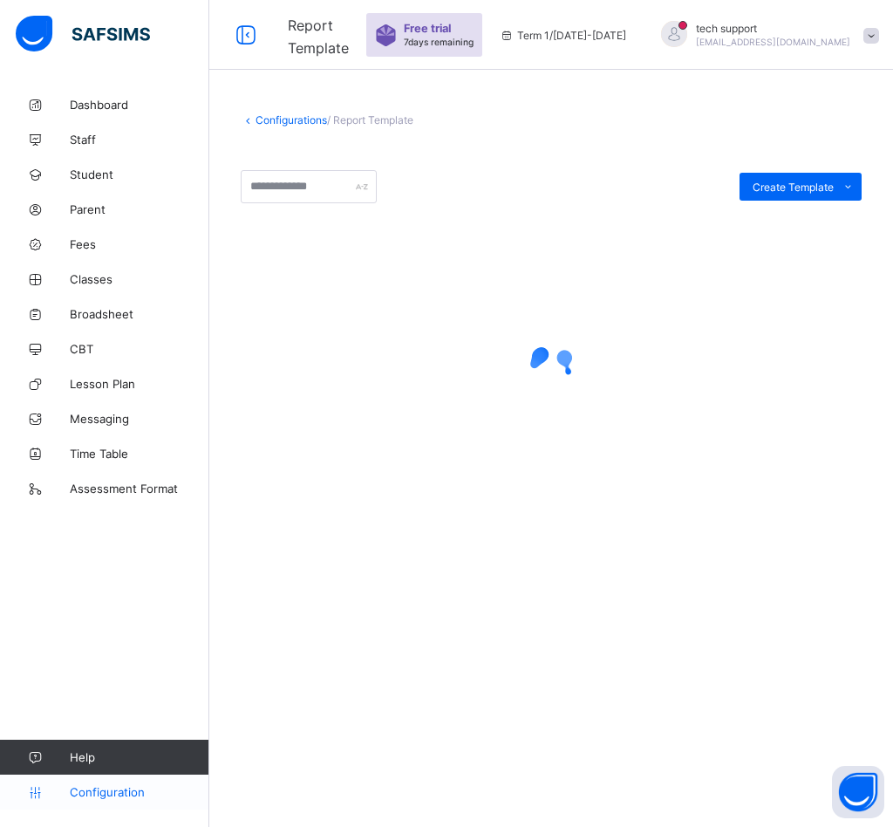
click at [120, 790] on span "Configuration" at bounding box center [139, 792] width 139 height 14
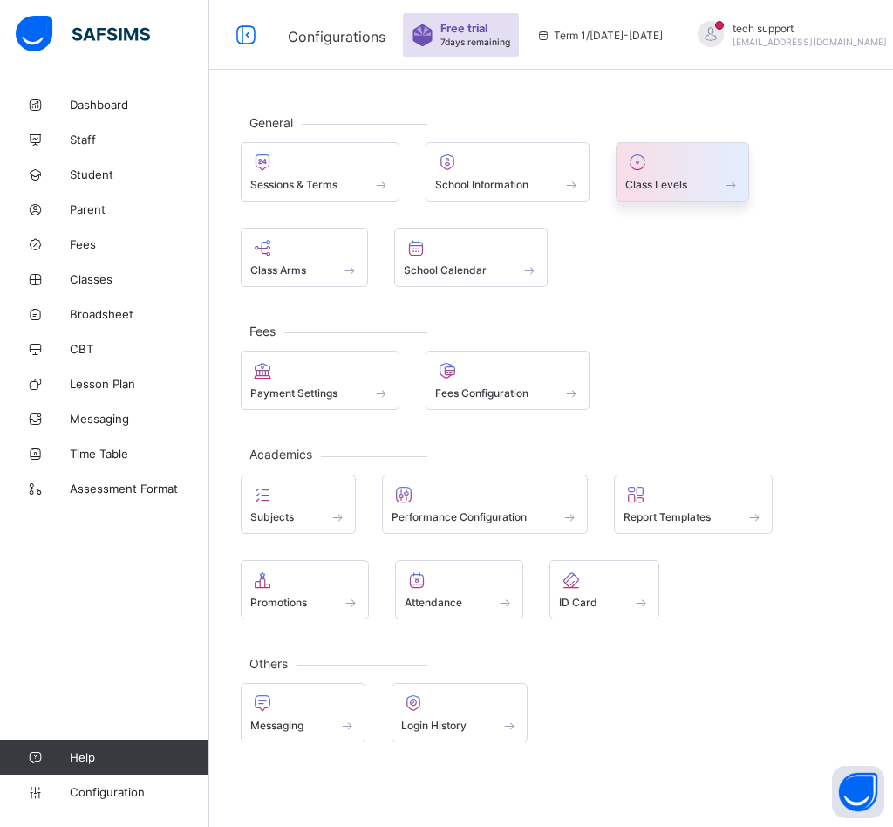
click at [684, 177] on div "Class Levels" at bounding box center [683, 184] width 114 height 15
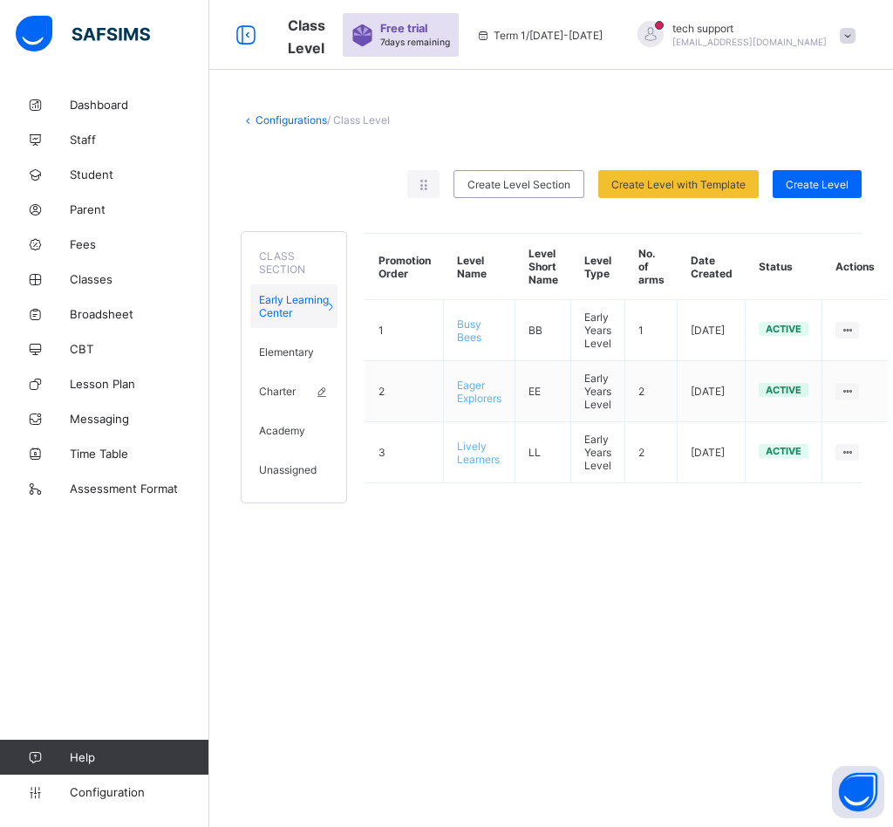
click at [293, 398] on span "Charter" at bounding box center [277, 391] width 37 height 13
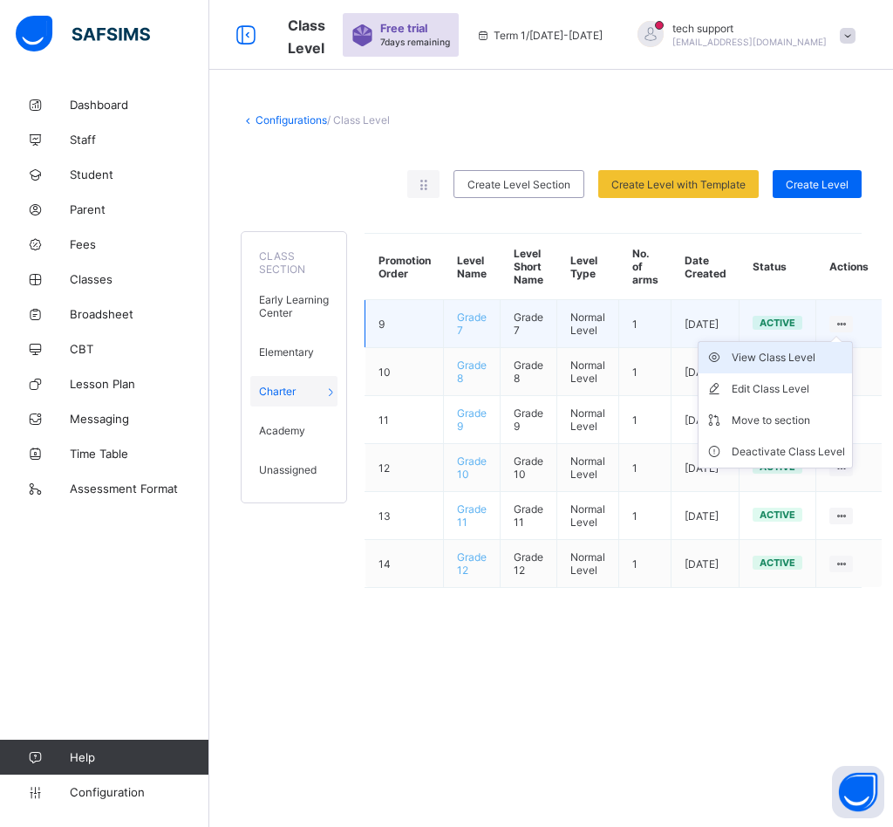
click at [790, 359] on div "View Class Level" at bounding box center [788, 357] width 113 height 17
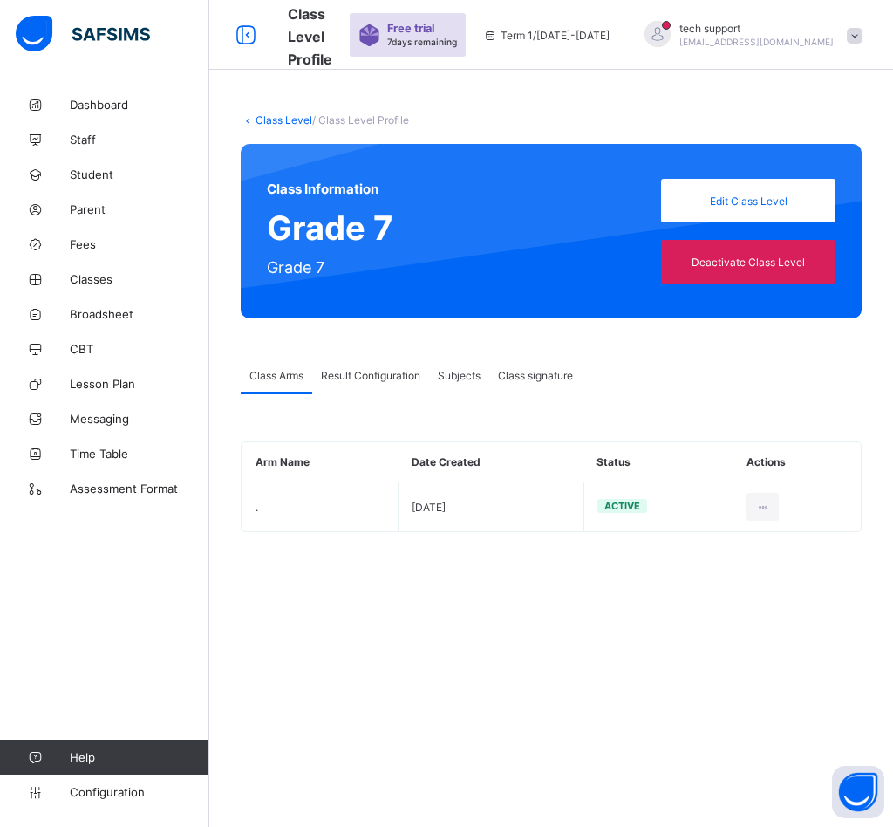
click at [367, 370] on span "Result Configuration" at bounding box center [370, 375] width 99 height 13
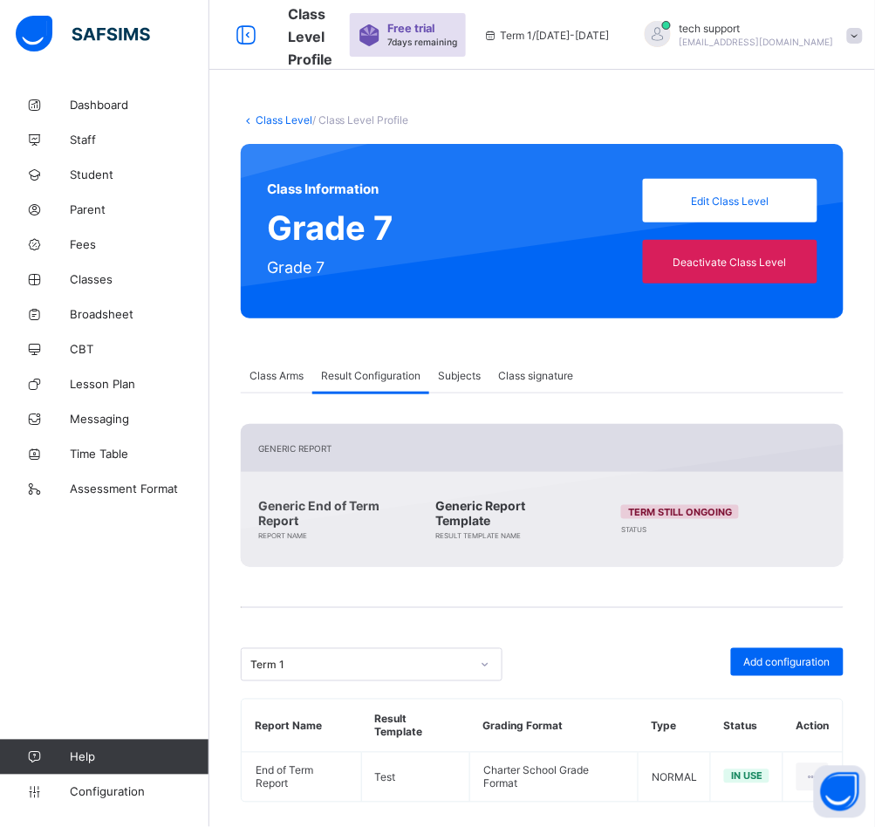
scroll to position [6, 0]
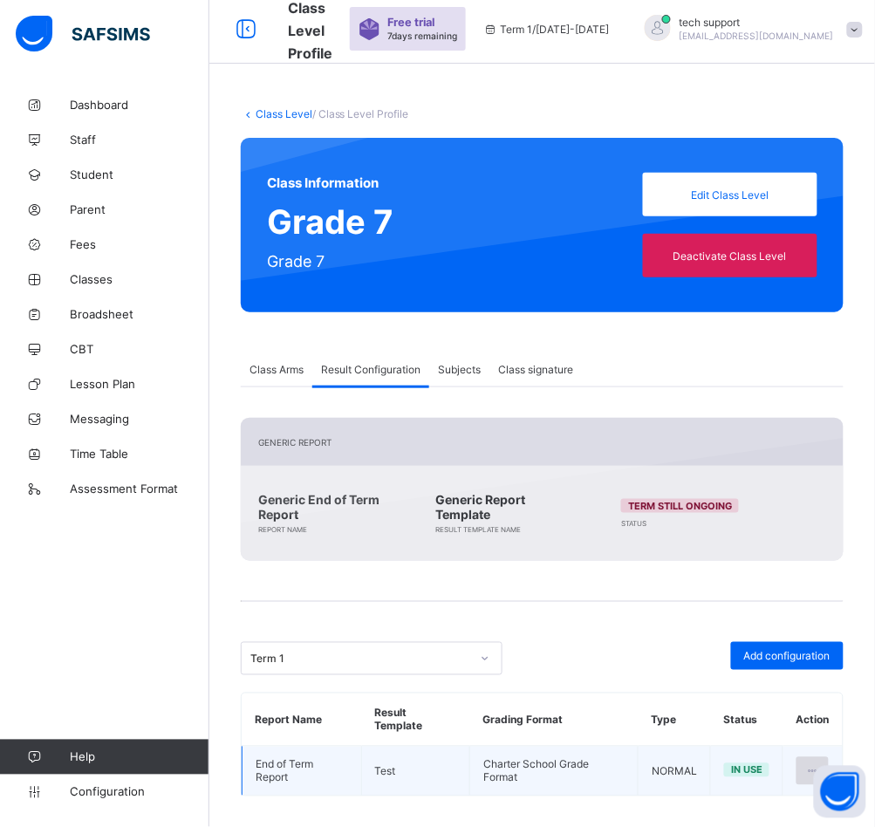
click at [819, 757] on div at bounding box center [813, 771] width 32 height 28
click at [720, 802] on icon at bounding box center [707, 810] width 26 height 17
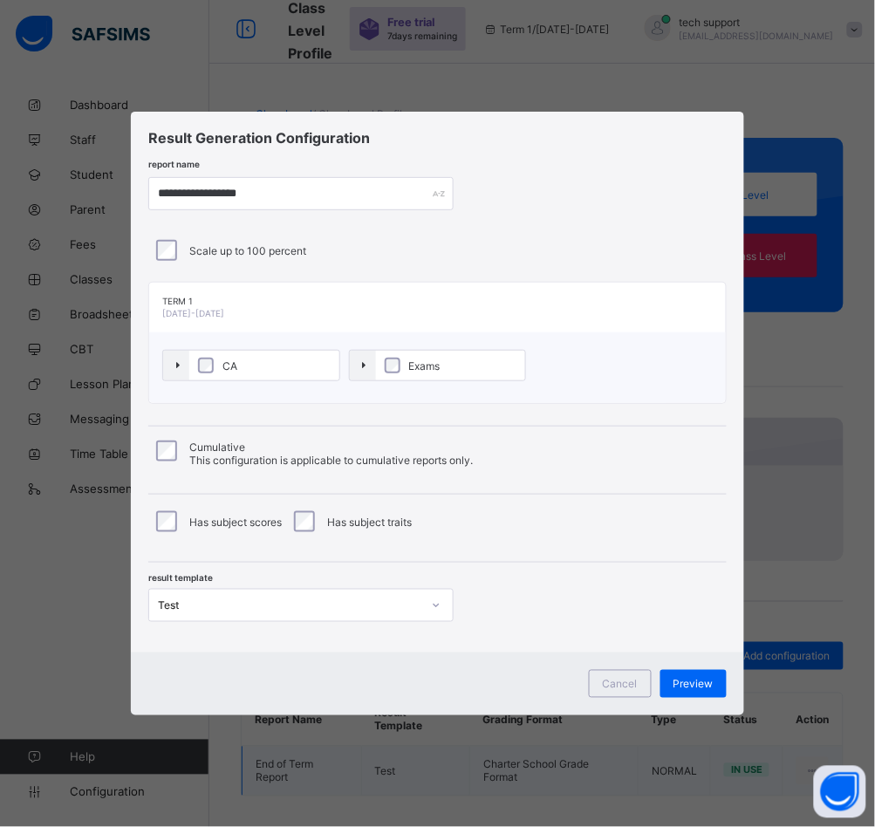
type input "**********"
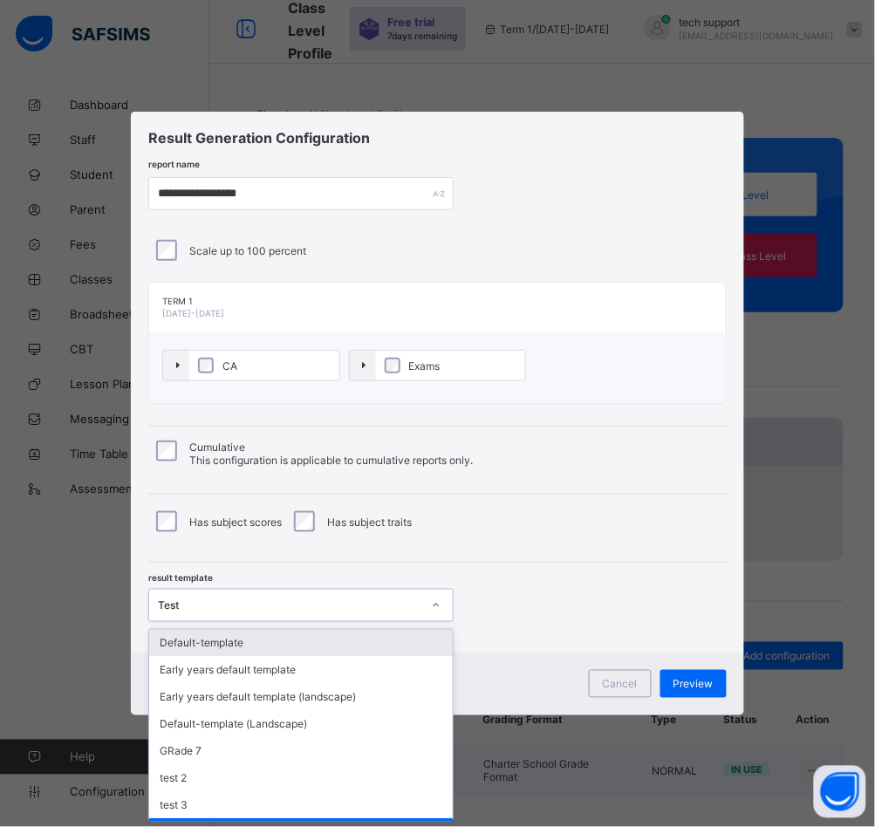
scroll to position [0, 0]
click at [285, 610] on div "Test" at bounding box center [289, 605] width 263 height 13
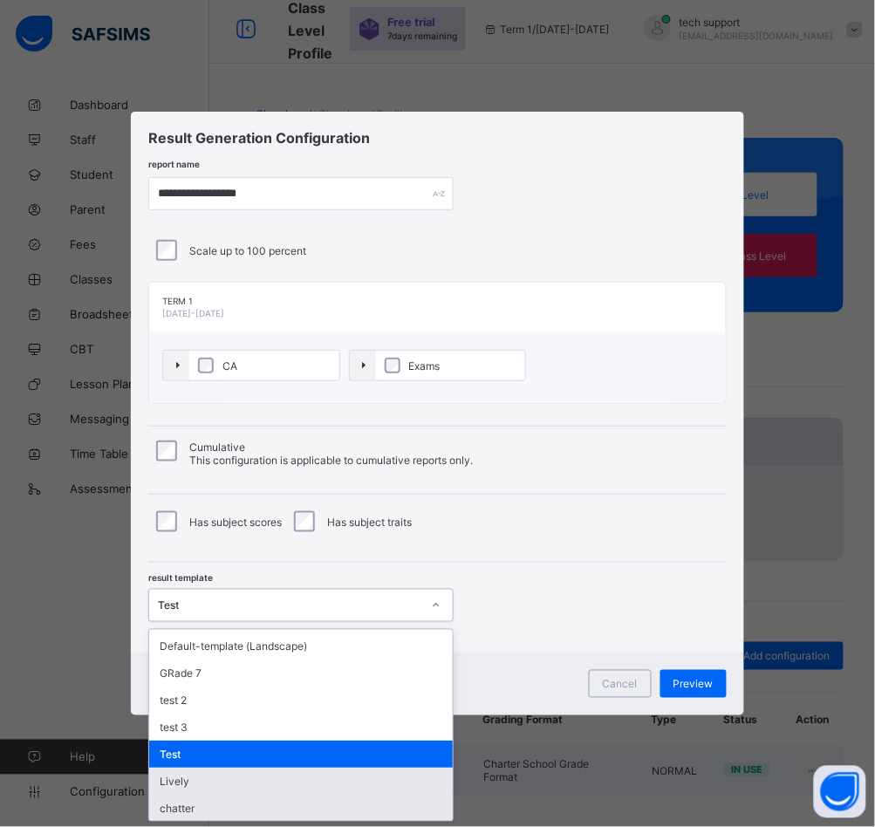
scroll to position [79, 0]
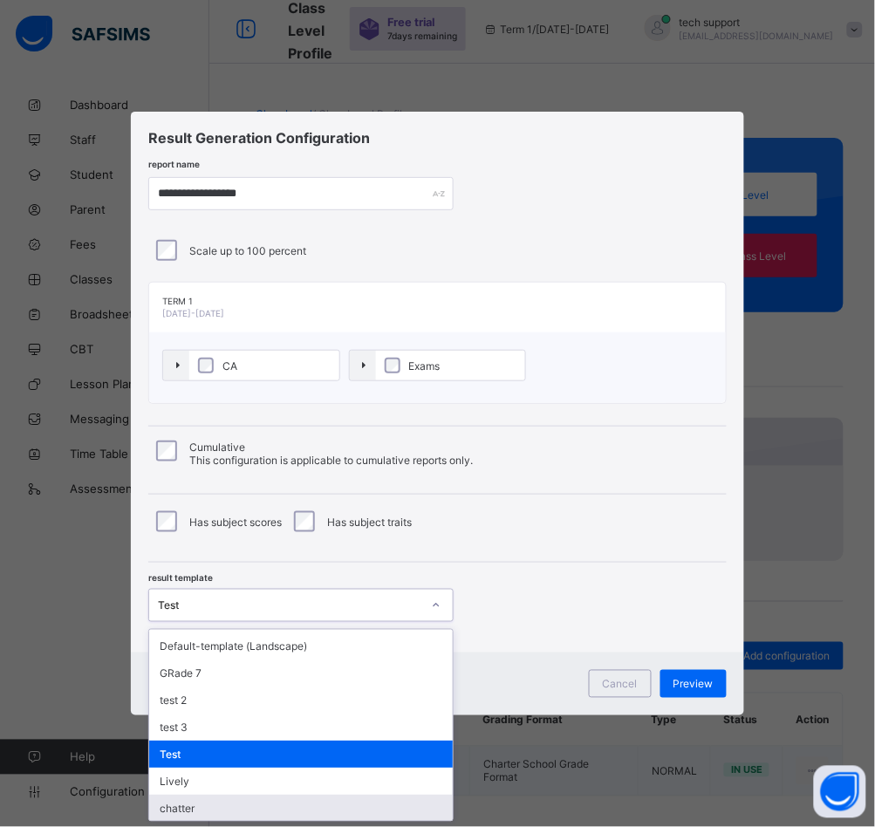
click at [288, 804] on div "chatter" at bounding box center [301, 808] width 304 height 27
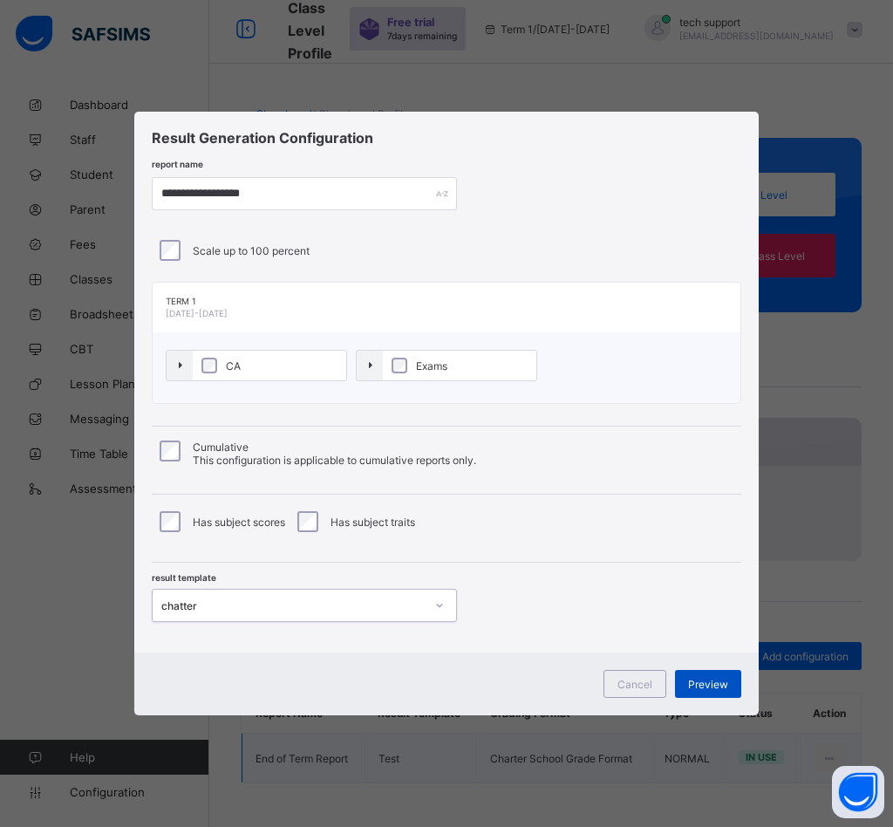
click at [695, 683] on span "Preview" at bounding box center [708, 684] width 40 height 13
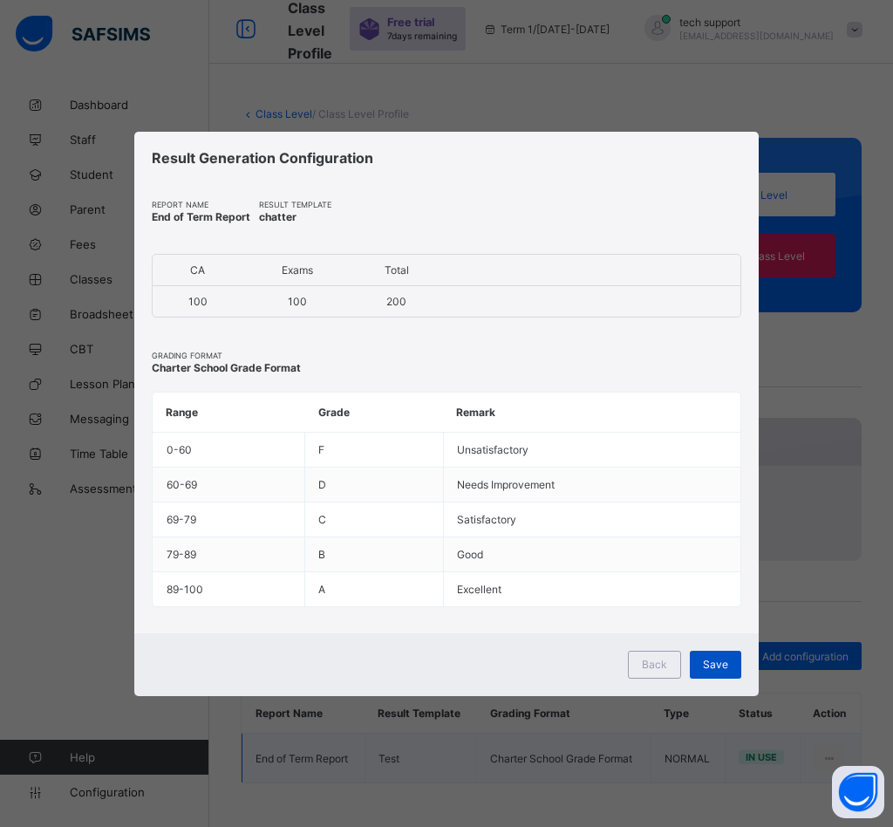
click at [715, 661] on span "Save" at bounding box center [715, 664] width 25 height 13
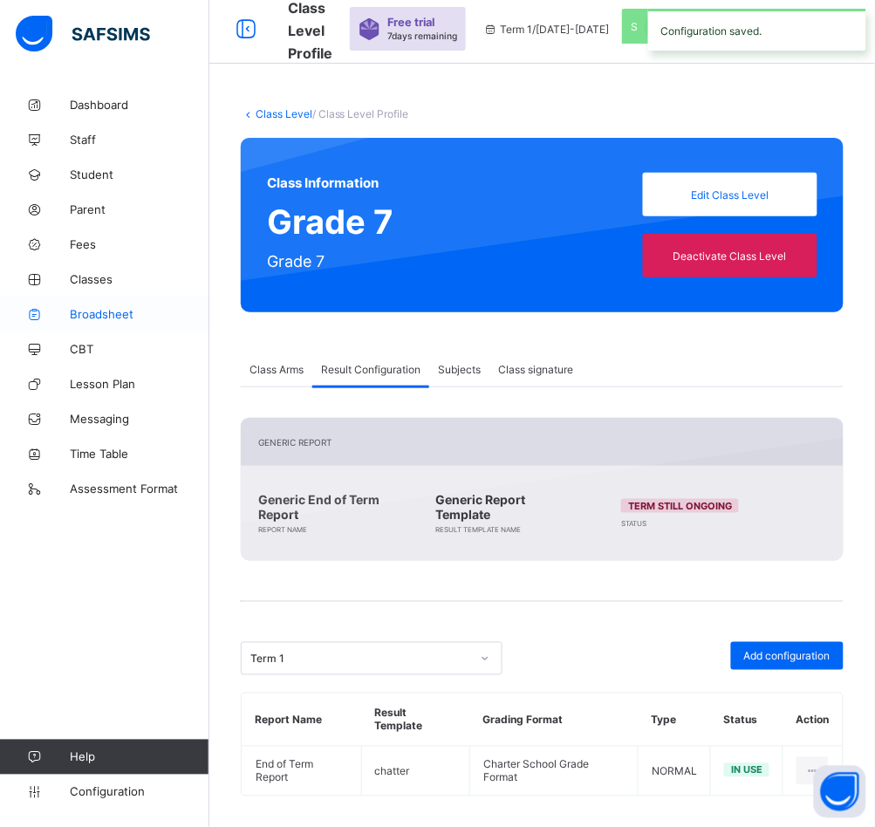
click at [105, 312] on span "Broadsheet" at bounding box center [140, 314] width 140 height 14
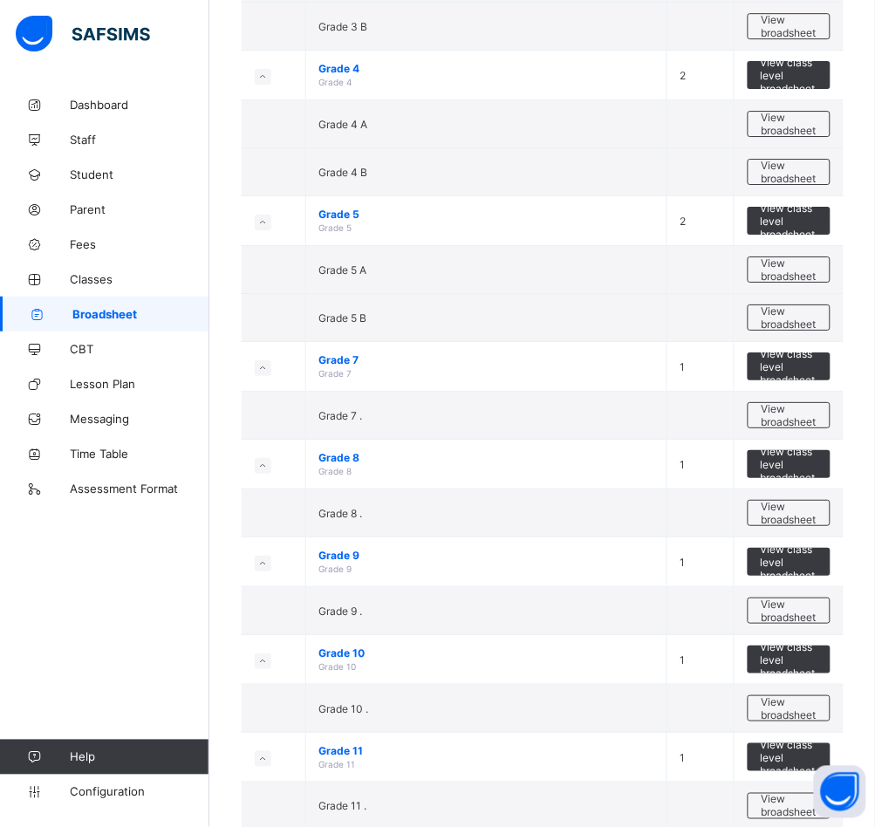
scroll to position [991, 0]
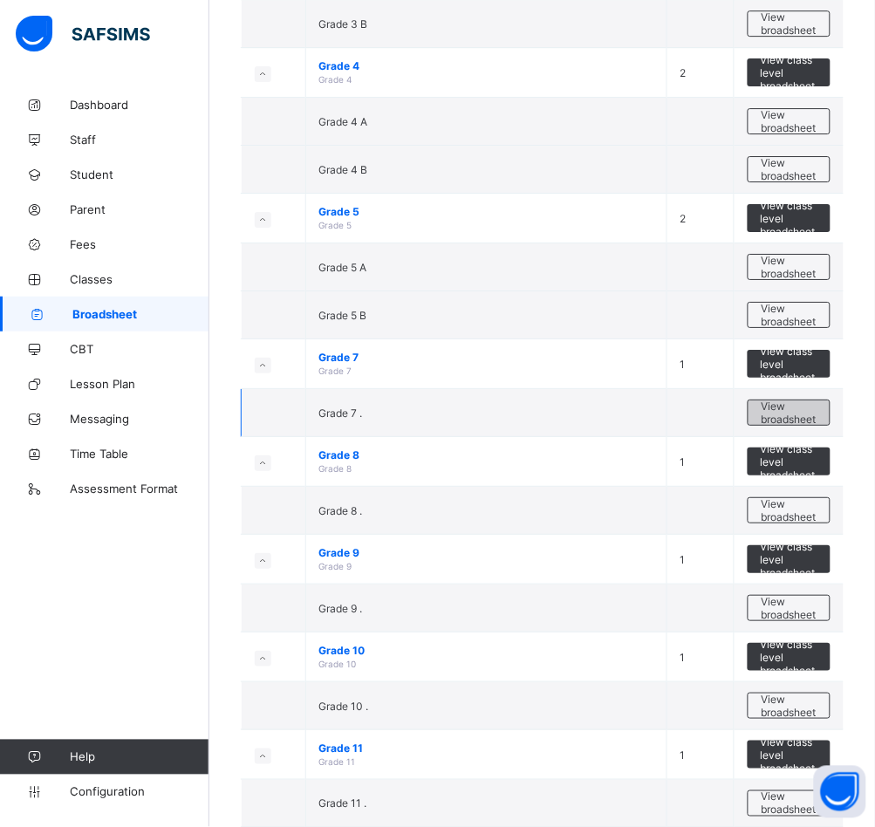
click at [814, 414] on span "View broadsheet" at bounding box center [789, 413] width 55 height 26
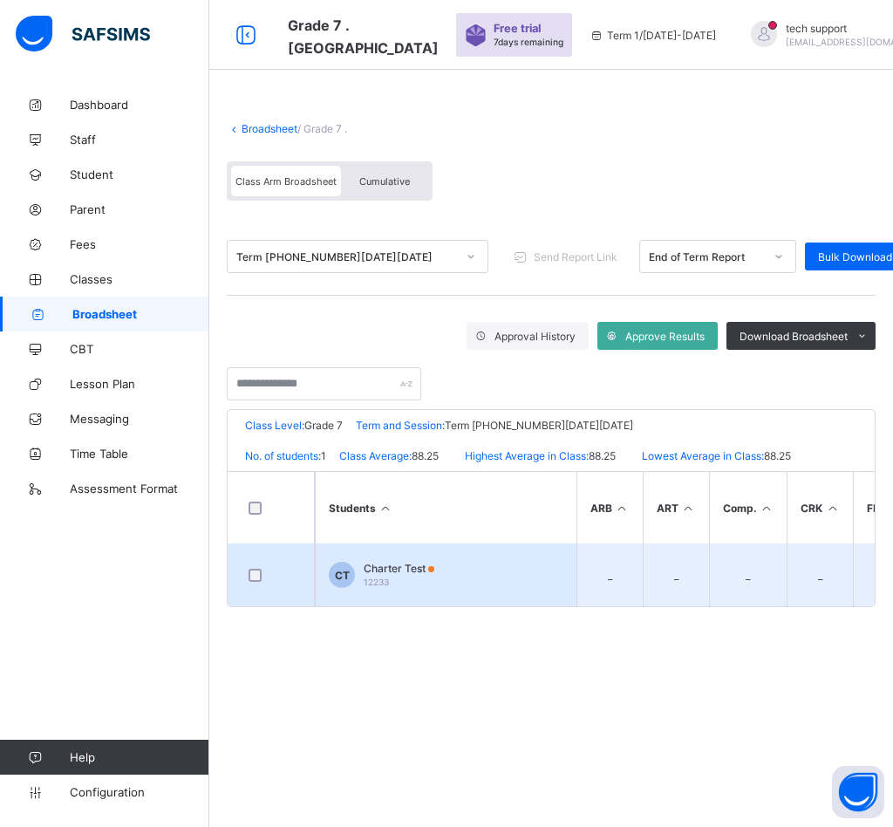
click at [403, 571] on span "Charter Test" at bounding box center [399, 568] width 71 height 13
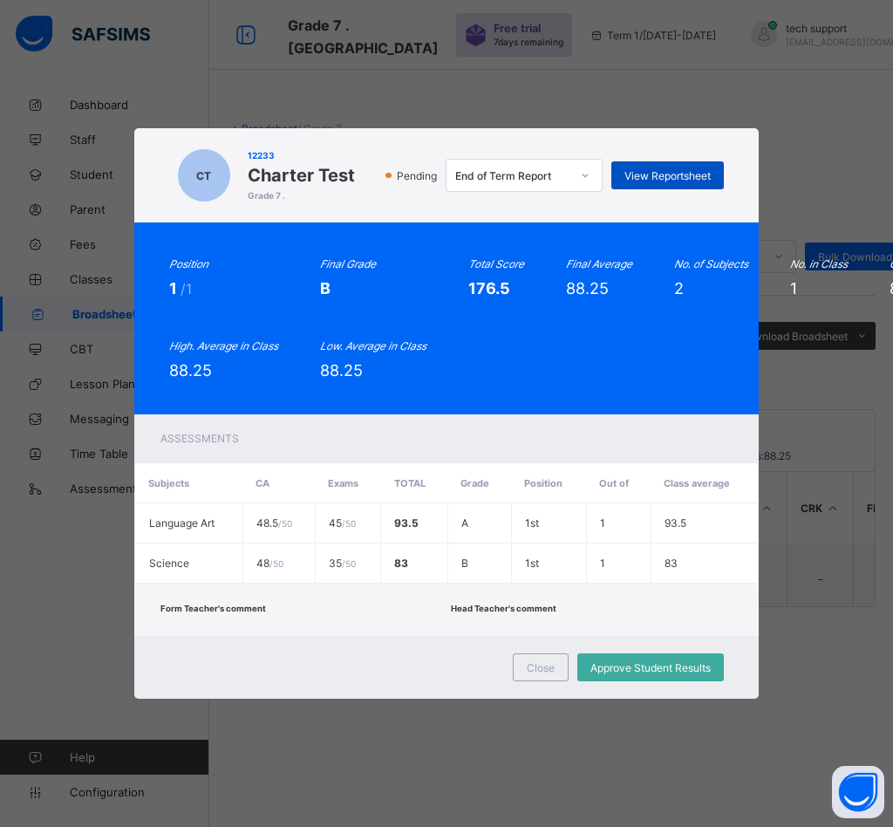
click at [685, 169] on span "View Reportsheet" at bounding box center [668, 175] width 86 height 13
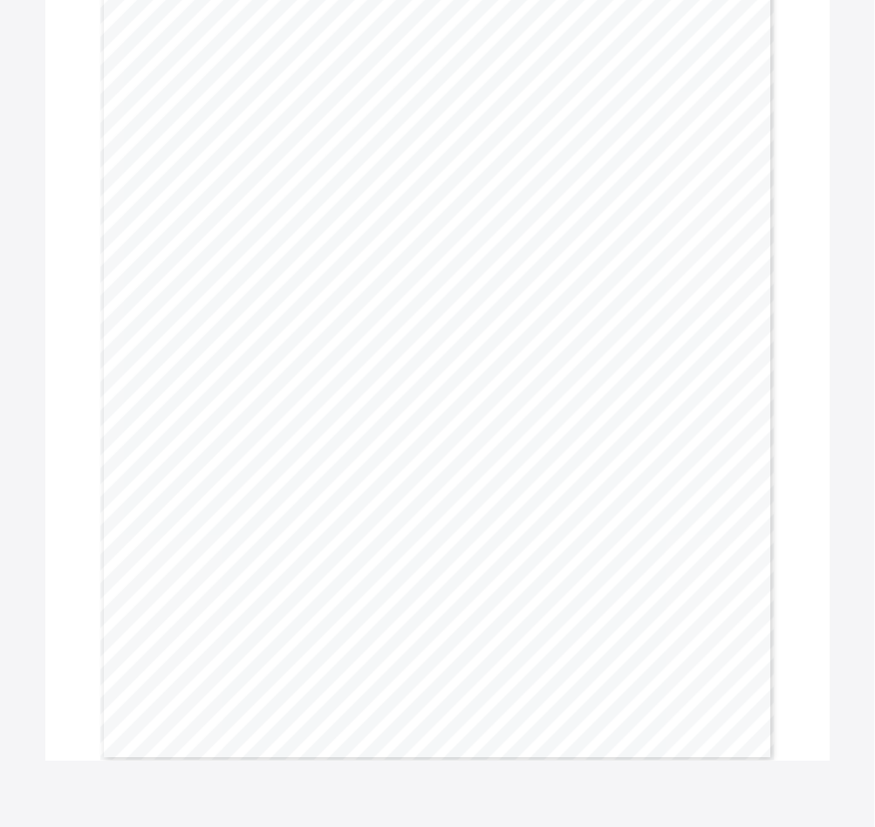
scroll to position [354, 0]
